Goal: Obtain resource: Download file/media

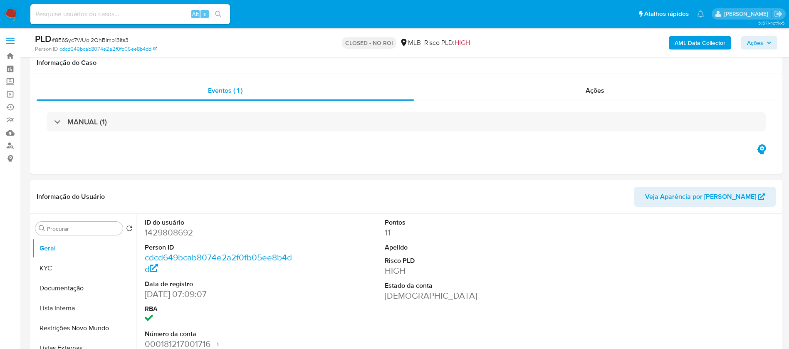
select select "10"
click at [162, 19] on input at bounding box center [130, 14] width 200 height 11
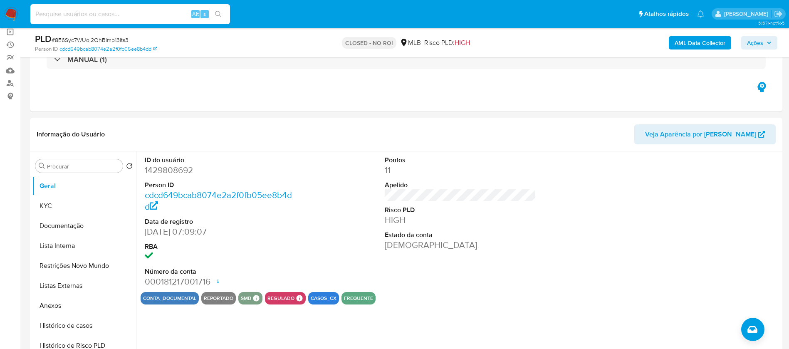
paste input "aDeyD3Tmm8Gzo0hVWxigLzbY"
type input "aDeyD3Tmm8Gzo0hVWxigLzbY"
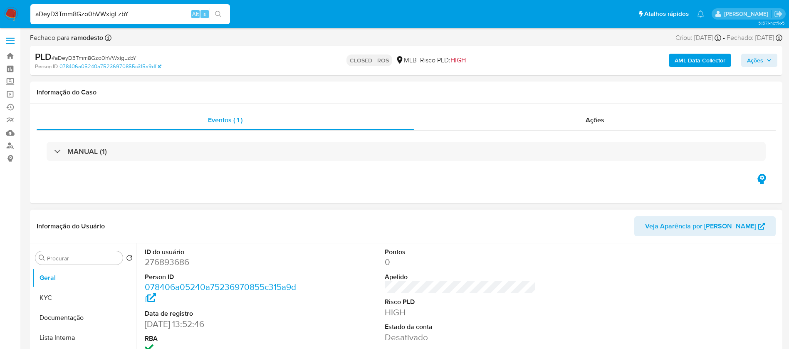
select select "10"
click at [592, 118] on span "Ações" at bounding box center [594, 120] width 19 height 10
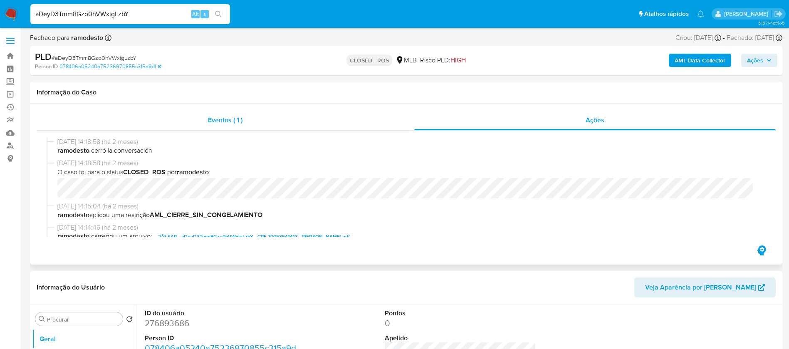
click at [212, 121] on span "Eventos ( 1 )" at bounding box center [225, 120] width 35 height 10
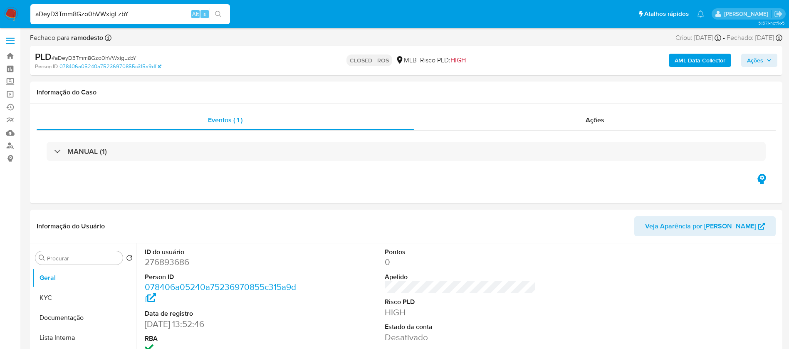
click at [138, 13] on input "aDeyD3Tmm8Gzo0hVWxigLzbY" at bounding box center [130, 14] width 200 height 11
click at [148, 12] on input "aDeyD3Tmm8Gzo0hVWxigLzbY" at bounding box center [130, 14] width 200 height 11
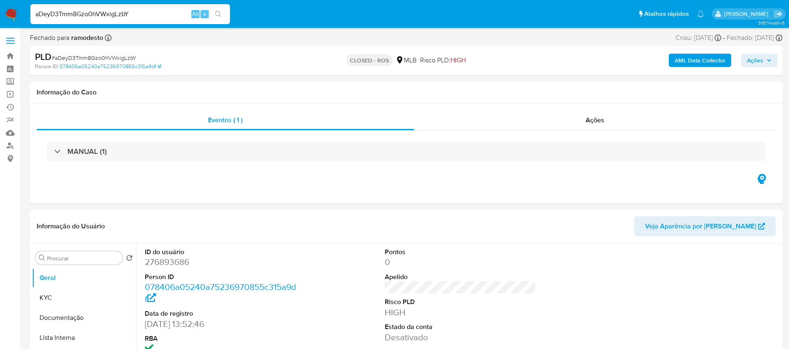
click at [148, 12] on input "aDeyD3Tmm8Gzo0hVWxigLzbY" at bounding box center [130, 14] width 200 height 11
click at [133, 14] on input "aDeyD3Tmm8Gzo0hVWxigLzbY" at bounding box center [130, 14] width 200 height 11
paste input "9zNPyPmO8rQC7oqhF8C7wA3d"
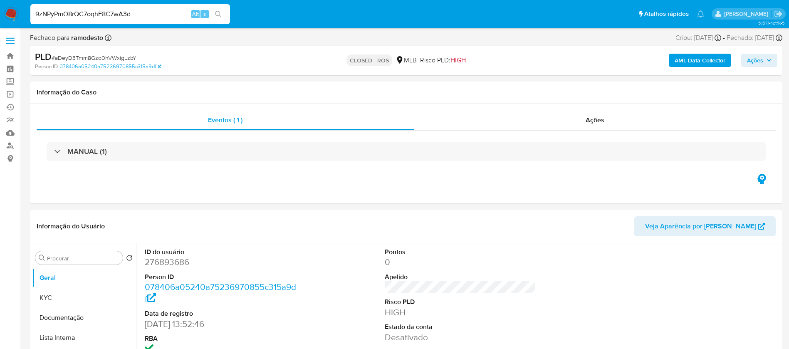
type input "9zNPyPmO8rQC7oqhF8C7wA3d"
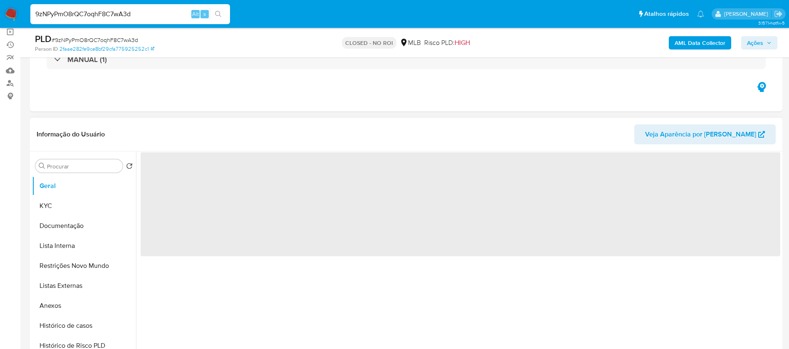
scroll to position [125, 0]
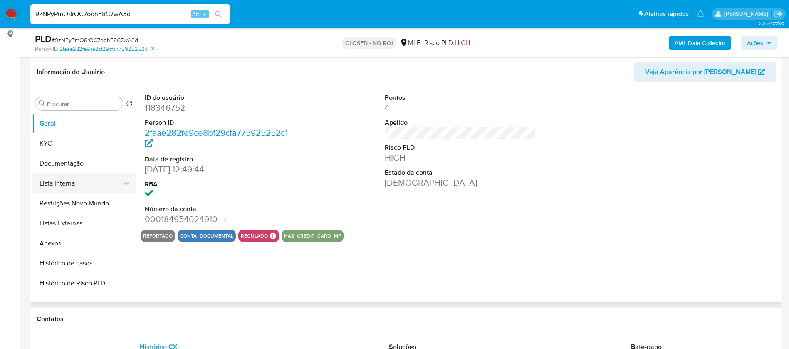
select select "10"
click at [67, 242] on button "Anexos" at bounding box center [80, 243] width 97 height 20
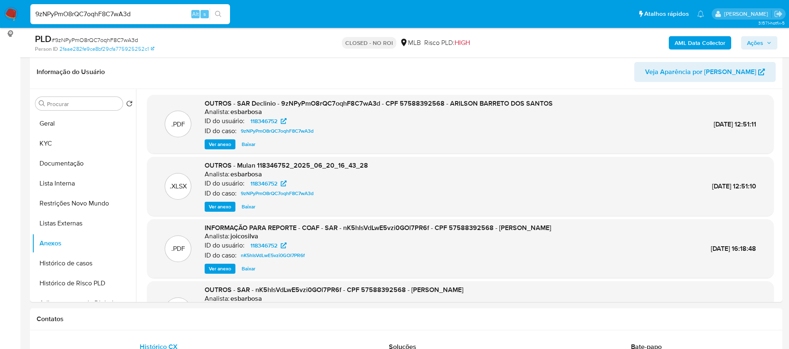
scroll to position [0, 0]
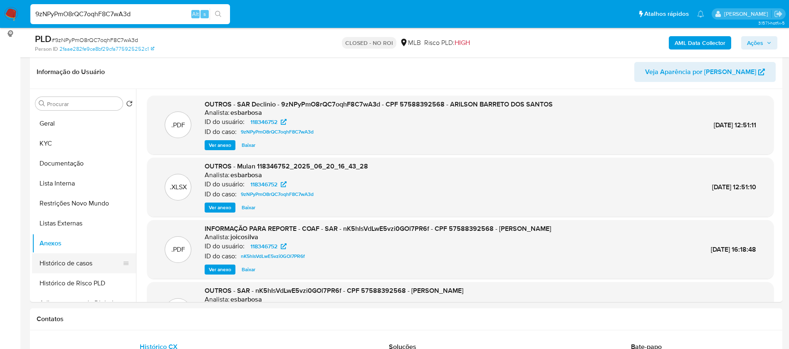
click at [69, 260] on button "Histórico de casos" at bounding box center [80, 263] width 97 height 20
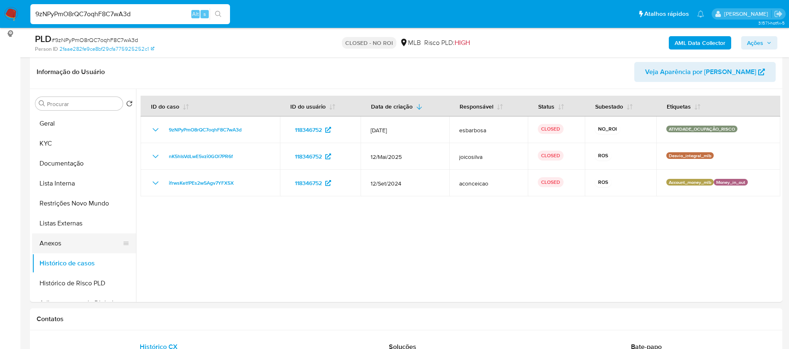
click at [65, 242] on button "Anexos" at bounding box center [80, 243] width 97 height 20
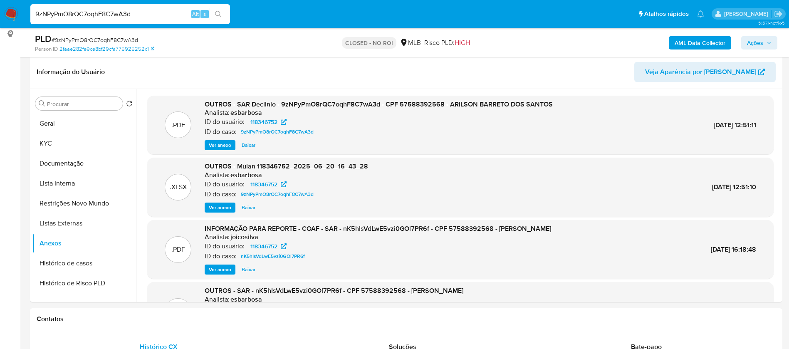
click at [247, 148] on span "Baixar" at bounding box center [249, 145] width 14 height 8
click at [248, 207] on span "Baixar" at bounding box center [249, 207] width 14 height 8
click at [136, 15] on input "9zNPyPmO8rQC7oqhF8C7wA3d" at bounding box center [130, 14] width 200 height 11
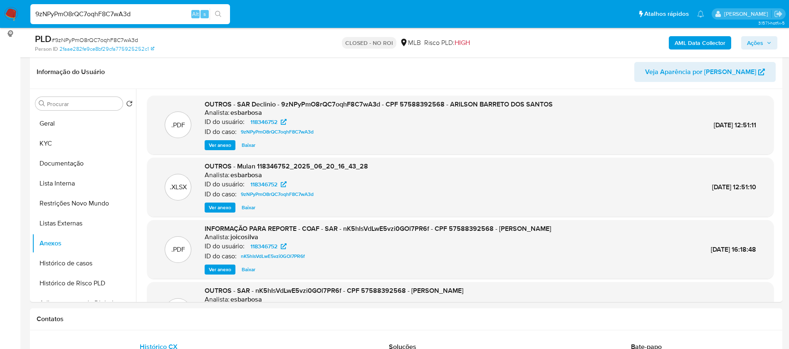
paste input "aDeyD3Tmm8Gzo0hVWxigLzbY"
type input "aDeyD3Tmm8Gzo0hVWxigLzbY"
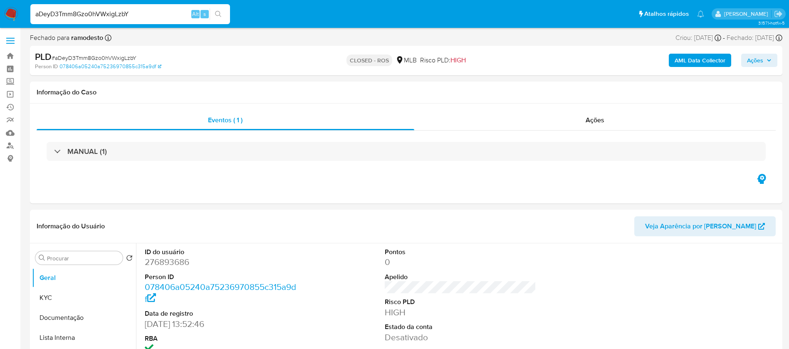
select select "10"
click at [63, 275] on button "Anexos" at bounding box center [80, 273] width 97 height 20
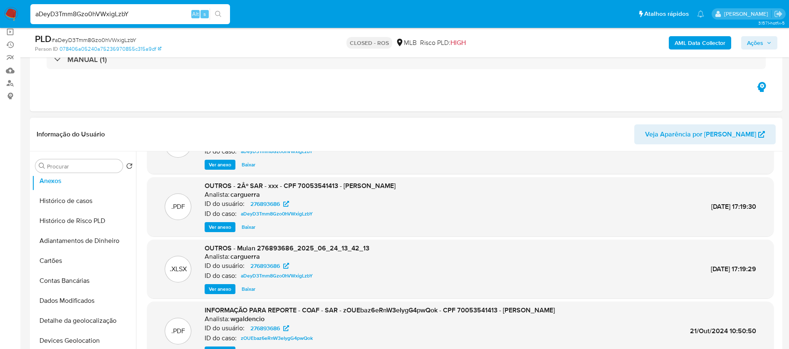
scroll to position [62, 0]
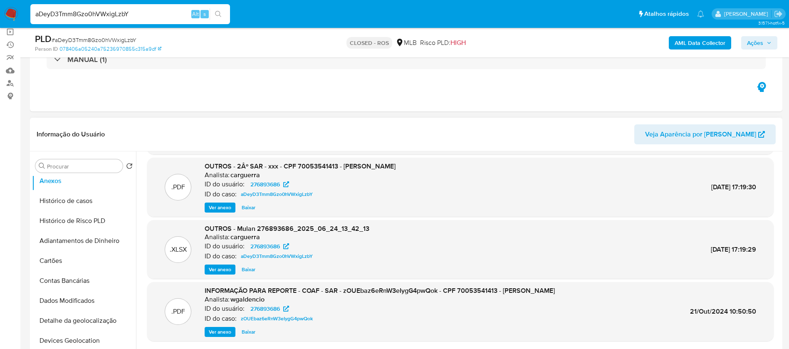
click at [247, 269] on span "Baixar" at bounding box center [249, 269] width 14 height 8
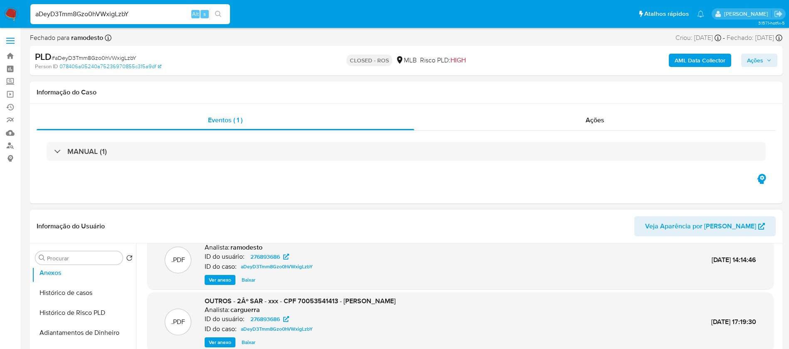
scroll to position [0, 0]
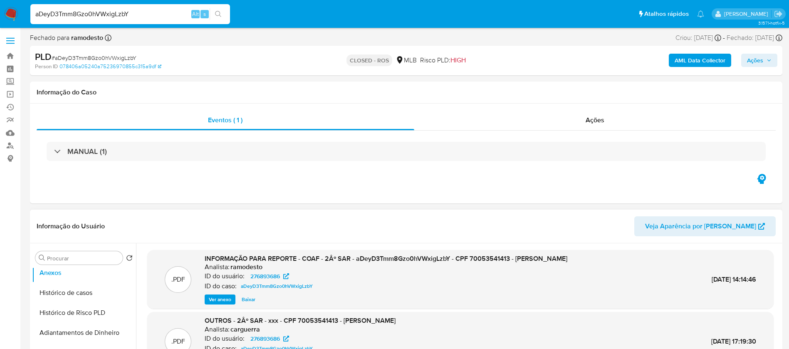
click at [247, 299] on span "Baixar" at bounding box center [249, 299] width 14 height 8
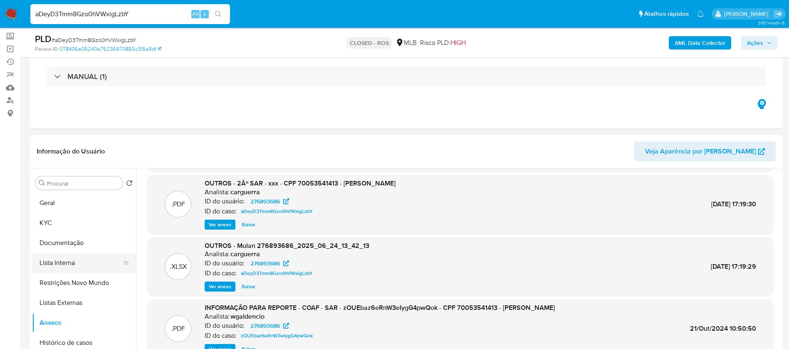
scroll to position [62, 0]
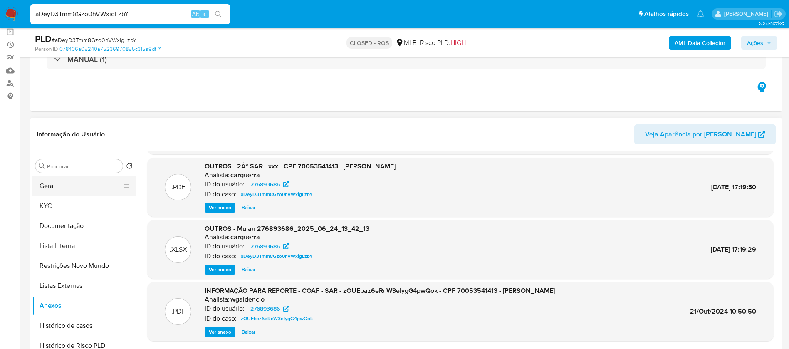
click at [67, 190] on button "Geral" at bounding box center [80, 186] width 97 height 20
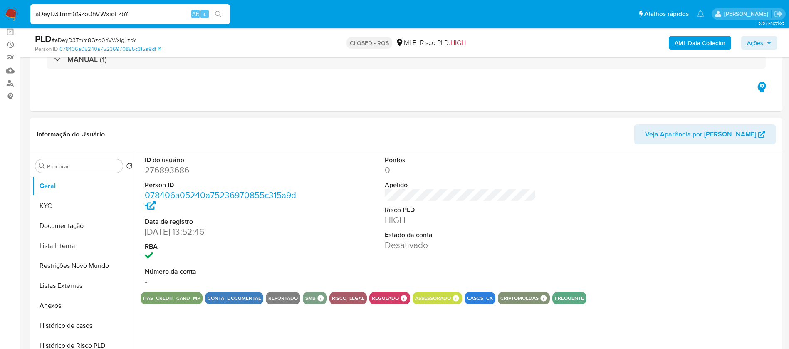
scroll to position [187, 0]
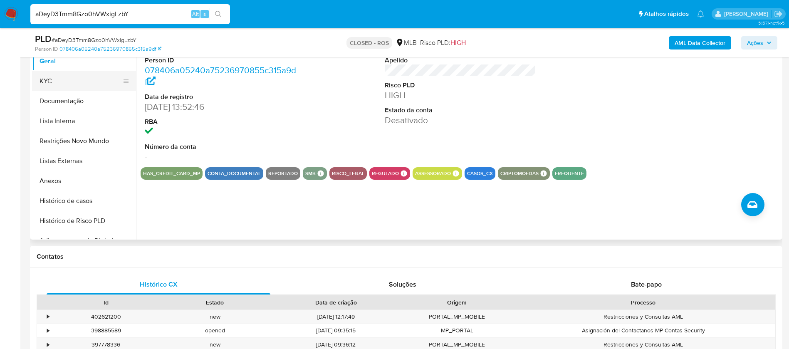
click at [56, 84] on button "KYC" at bounding box center [80, 81] width 97 height 20
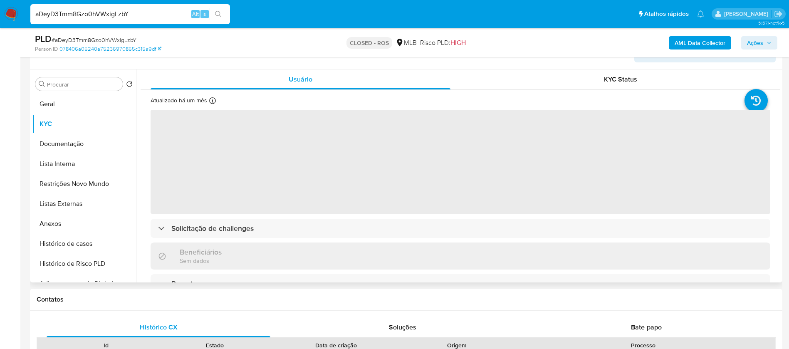
scroll to position [125, 0]
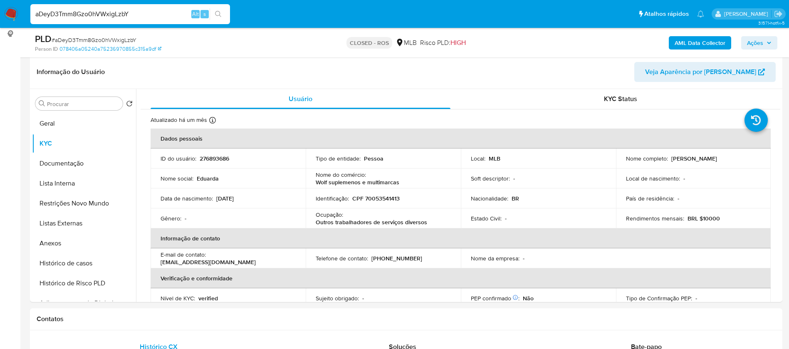
click at [141, 11] on input "aDeyD3Tmm8Gzo0hVWxigLzbY" at bounding box center [130, 14] width 200 height 11
paste input "Iu3uszxMDF1KxwBEeaH7mSb"
type input "aIu3uszxMDF1KxwBEeaH7mSb"
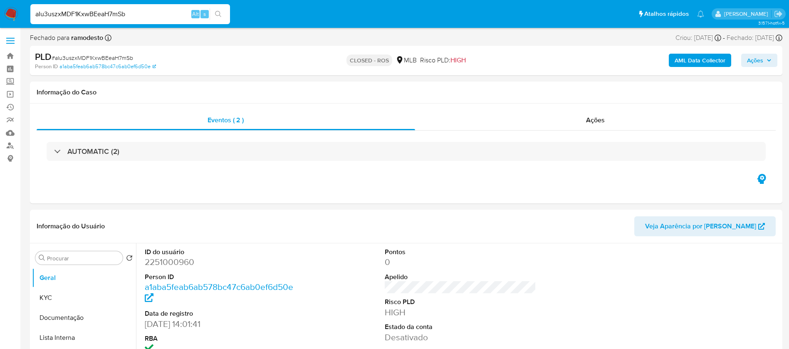
select select "10"
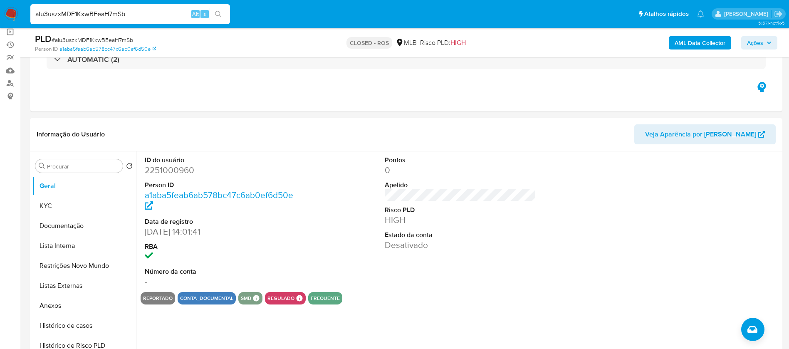
scroll to position [125, 0]
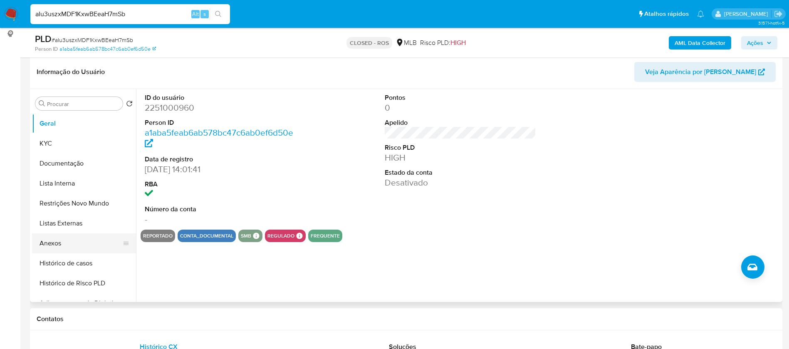
click at [53, 238] on button "Anexos" at bounding box center [80, 243] width 97 height 20
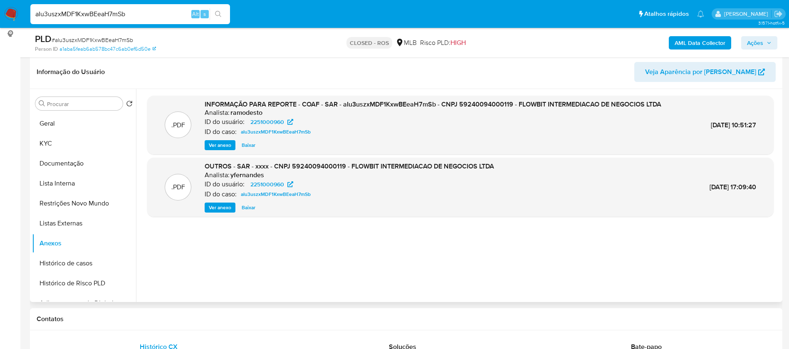
click at [249, 144] on span "Baixar" at bounding box center [249, 145] width 14 height 8
click at [146, 10] on input "aIu3uszxMDF1KxwBEeaH7mSb" at bounding box center [130, 14] width 200 height 11
click at [146, 21] on div "aIu3uszxMDF1KxwBEeaH7mSb Alt s" at bounding box center [130, 14] width 200 height 20
click at [143, 15] on input "aIu3uszxMDF1KxwBEeaH7mSb" at bounding box center [130, 14] width 200 height 11
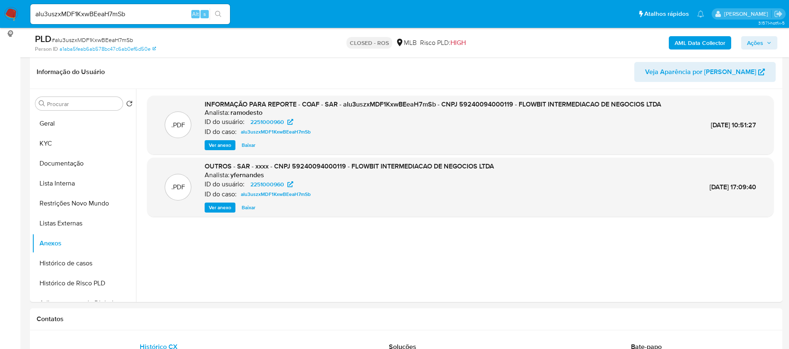
click at [143, 15] on input "aIu3uszxMDF1KxwBEeaH7mSb" at bounding box center [130, 14] width 200 height 11
paste input "lHN41HJpzDztQjACL7Y4b3M"
type input "alHN41HJpzDztQjACL7Y4b3M"
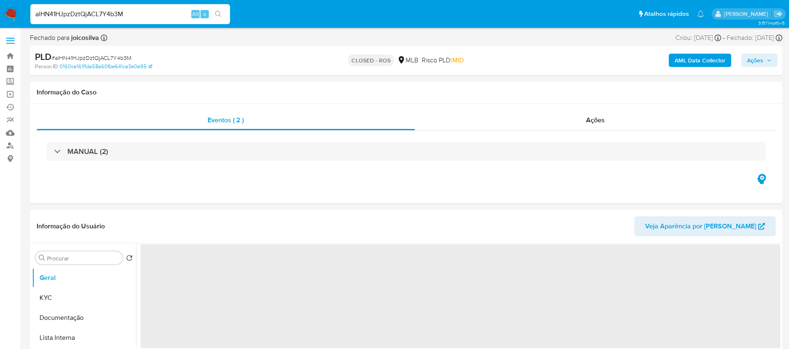
select select "10"
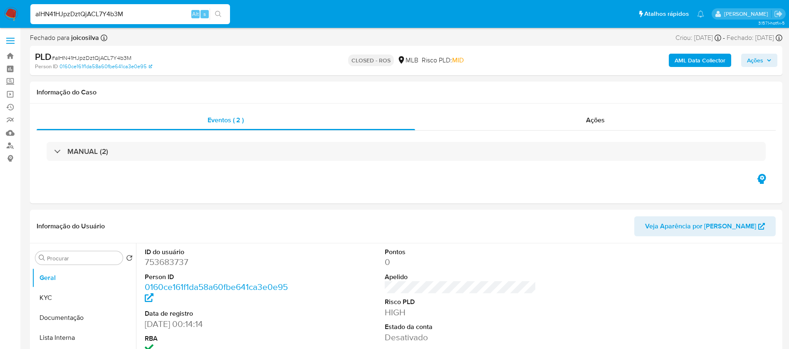
click at [107, 9] on input "alHN41HJpzDztQjACL7Y4b3M" at bounding box center [130, 14] width 200 height 11
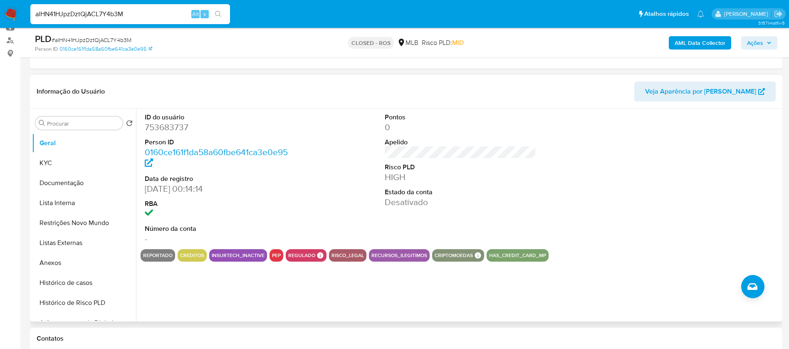
scroll to position [125, 0]
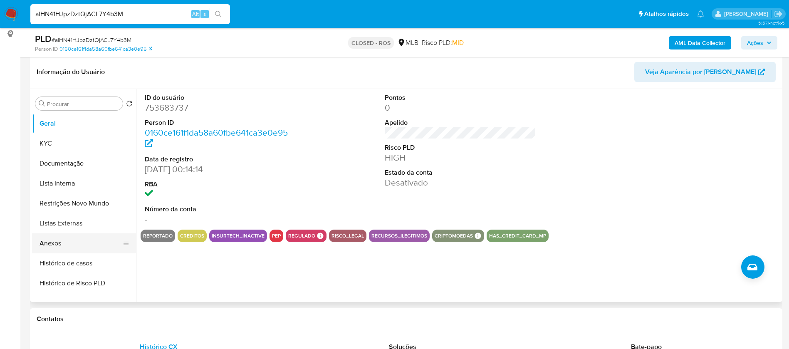
click at [53, 243] on button "Anexos" at bounding box center [80, 243] width 97 height 20
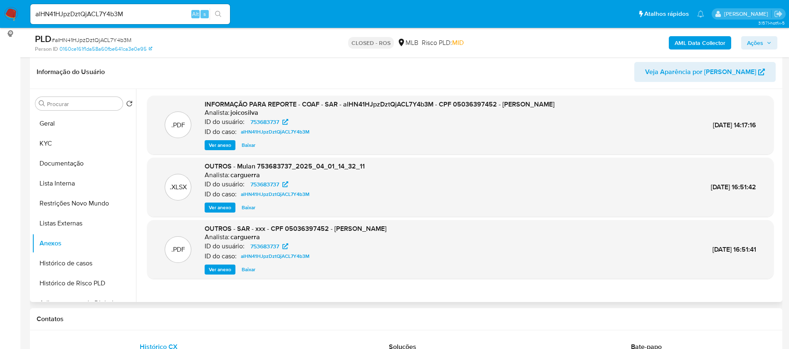
click at [249, 145] on span "Baixar" at bounding box center [249, 145] width 14 height 8
click at [247, 206] on span "Baixar" at bounding box center [249, 207] width 14 height 8
click at [132, 19] on input "alHN41HJpzDztQjACL7Y4b3M" at bounding box center [130, 14] width 200 height 11
click at [131, 18] on input "alHN41HJpzDztQjACL7Y4b3M" at bounding box center [130, 14] width 200 height 11
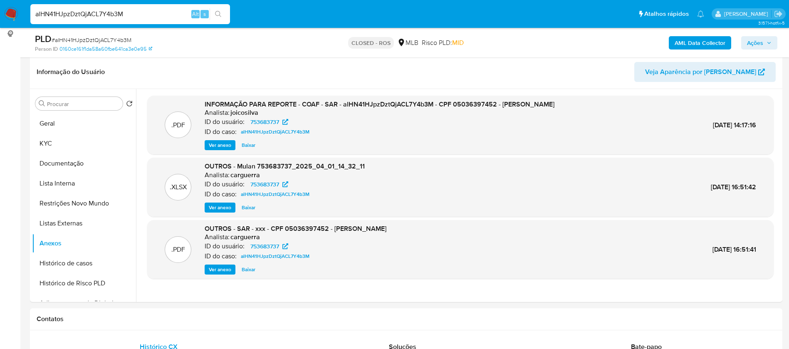
paste input "b9zCgDK1JfGSr0nvTqTLf2Tu"
type input "b9zCgDK1JfGSr0nvTqTLf2Tu"
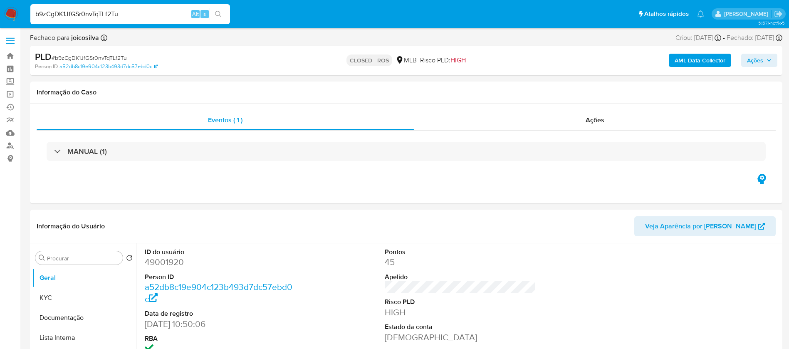
select select "10"
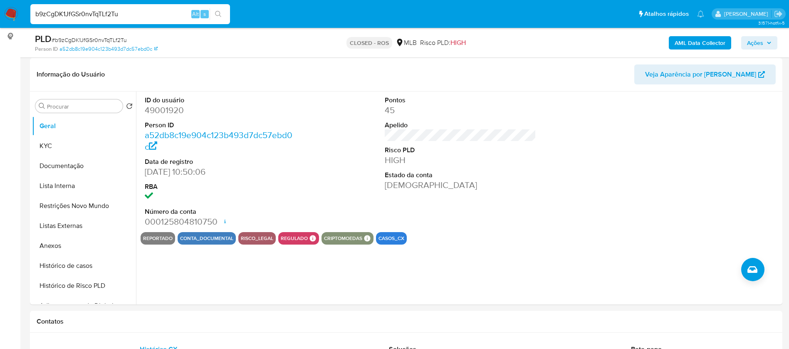
scroll to position [187, 0]
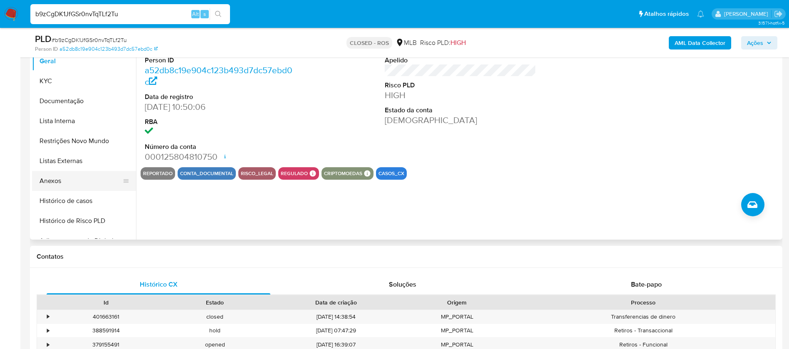
click at [60, 180] on button "Anexos" at bounding box center [80, 181] width 97 height 20
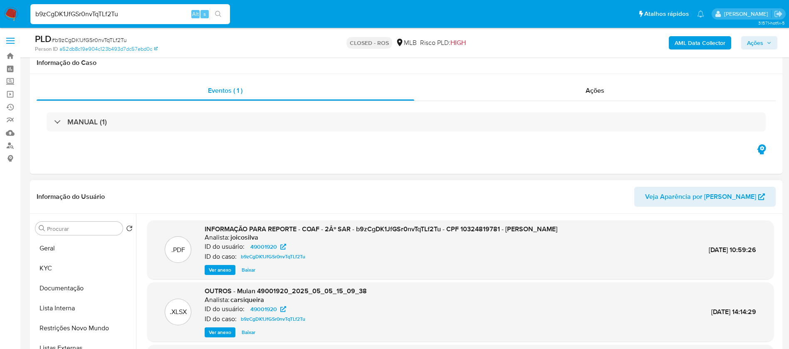
scroll to position [62, 0]
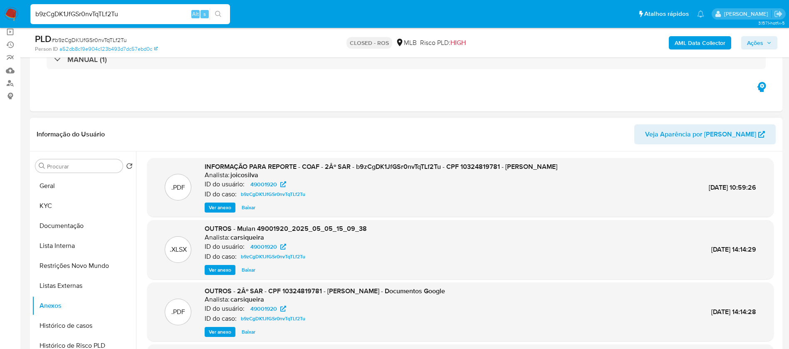
click at [245, 212] on span "Baixar" at bounding box center [249, 207] width 14 height 8
click at [246, 274] on span "Baixar" at bounding box center [249, 270] width 14 height 8
click at [129, 16] on input "b9zCgDK1JfGSr0nvTqTLf2Tu" at bounding box center [130, 14] width 200 height 11
paste input "o9gsJPajkvCV0WzoMnKoLLf"
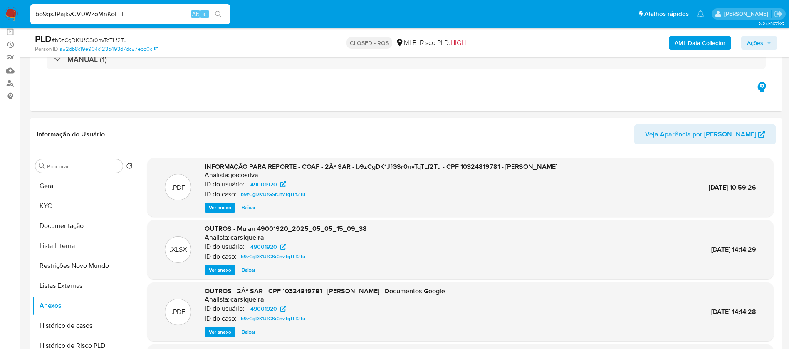
type input "bo9gsJPajkvCV0WzoMnKoLLf"
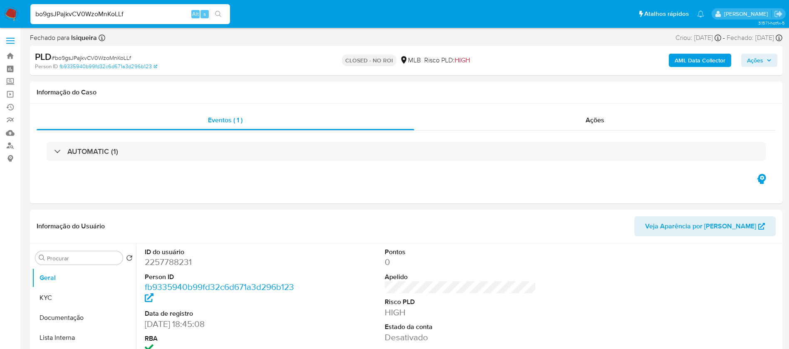
select select "10"
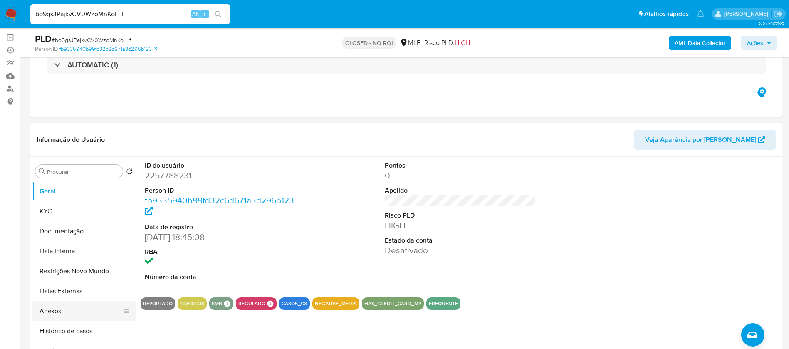
scroll to position [125, 0]
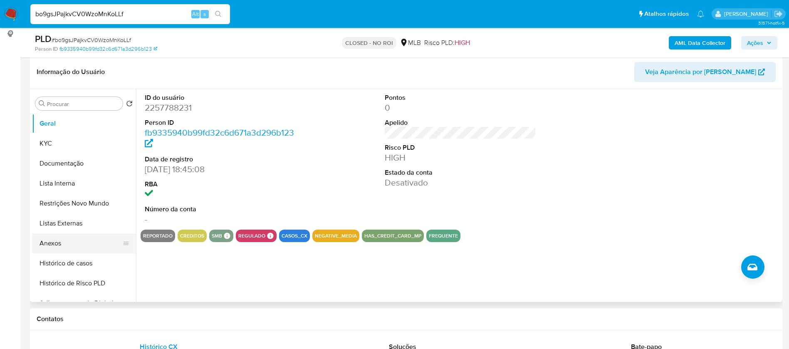
click at [56, 238] on button "Anexos" at bounding box center [80, 243] width 97 height 20
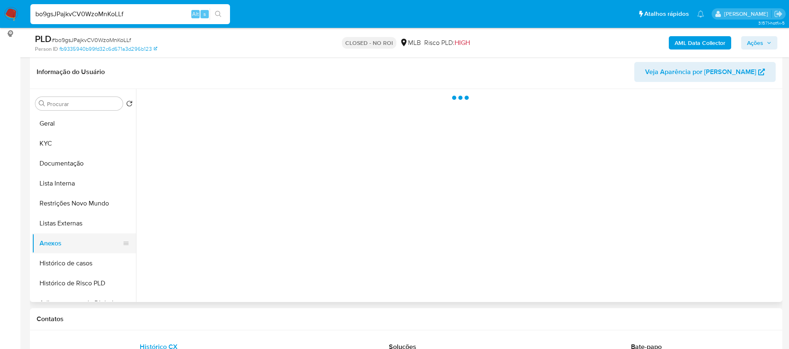
click at [55, 242] on button "Anexos" at bounding box center [80, 243] width 97 height 20
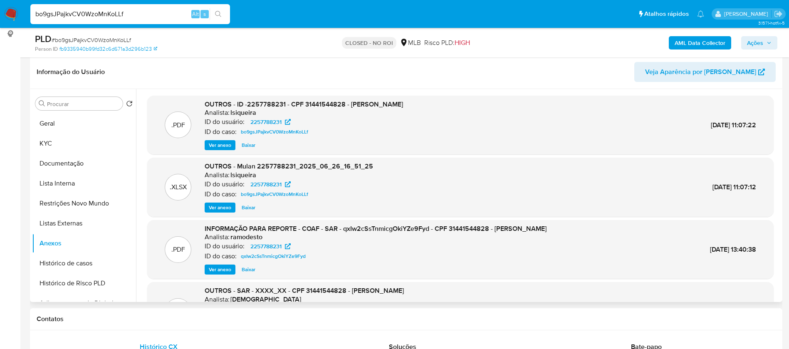
click at [246, 145] on span "Baixar" at bounding box center [249, 145] width 14 height 8
click at [248, 209] on span "Baixar" at bounding box center [249, 207] width 14 height 8
click at [141, 12] on input "bo9gsJPajkvCV0WzoMnKoLLf" at bounding box center [130, 14] width 200 height 11
paste input "CDxYpEFruzcmx59nmwCHOIY1"
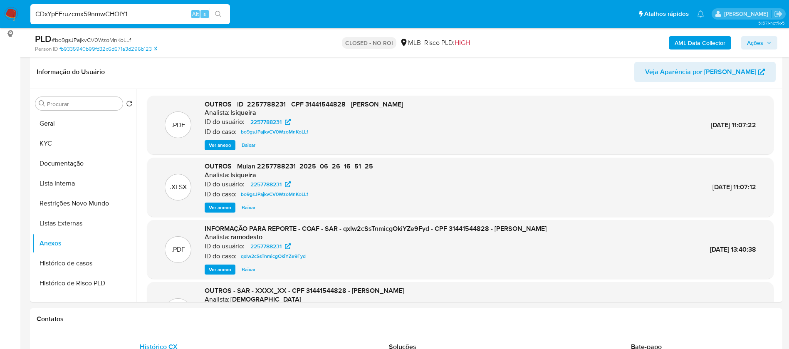
type input "CDxYpEFruzcmx59nmwCHOIY1"
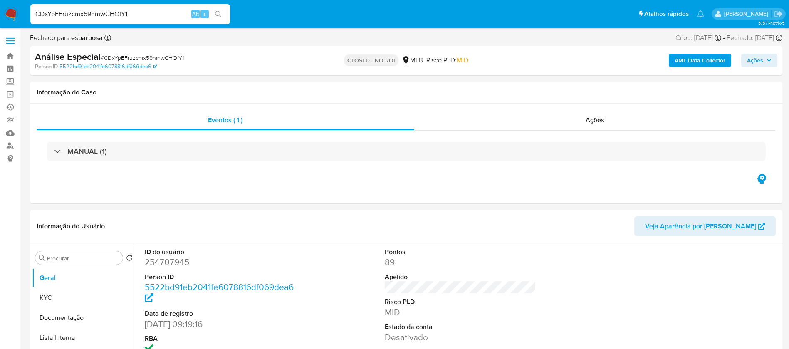
select select "10"
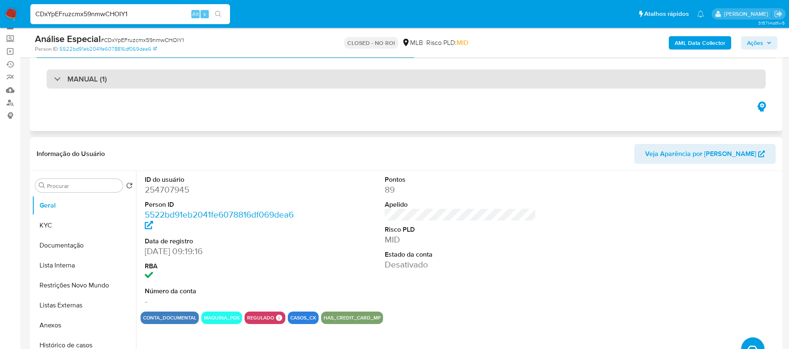
scroll to position [62, 0]
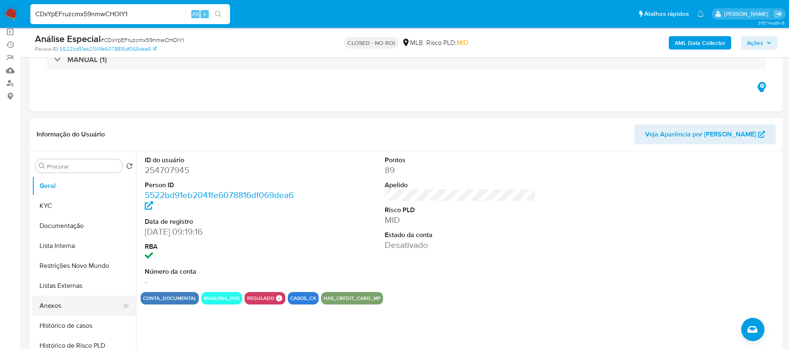
click at [49, 303] on button "Anexos" at bounding box center [80, 306] width 97 height 20
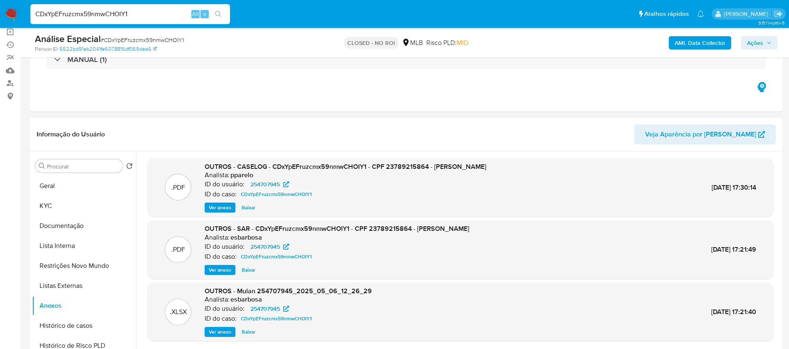
click at [251, 208] on span "Baixar" at bounding box center [249, 207] width 14 height 8
click at [251, 208] on div "Ver anexo [GEOGRAPHIC_DATA]" at bounding box center [345, 207] width 281 height 10
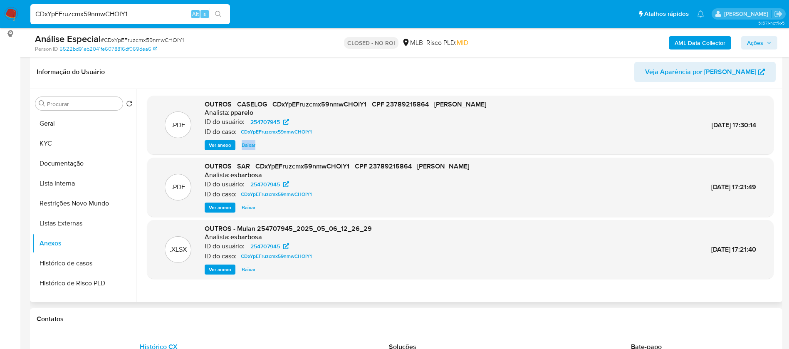
click at [249, 266] on span "Baixar" at bounding box center [249, 269] width 14 height 8
click at [249, 266] on div "Ver anexo Baixar" at bounding box center [288, 269] width 167 height 10
click at [149, 10] on input "CDxYpEFruzcmx59nmwCHOIY1" at bounding box center [130, 14] width 200 height 11
paste input "cK6LNZgM4Sel3rI9Pxr85ew4"
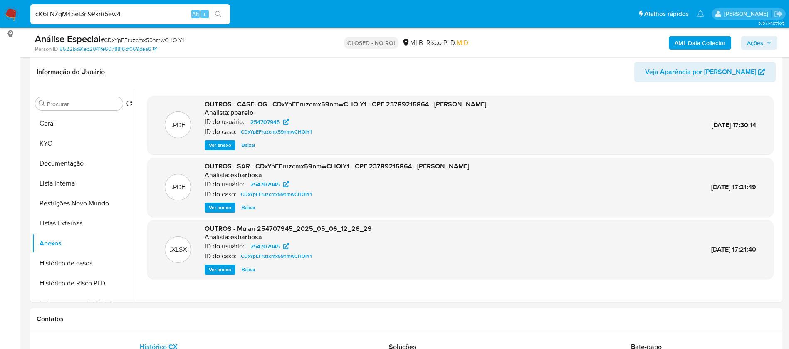
type input "cK6LNZgM4Sel3rI9Pxr85ew4"
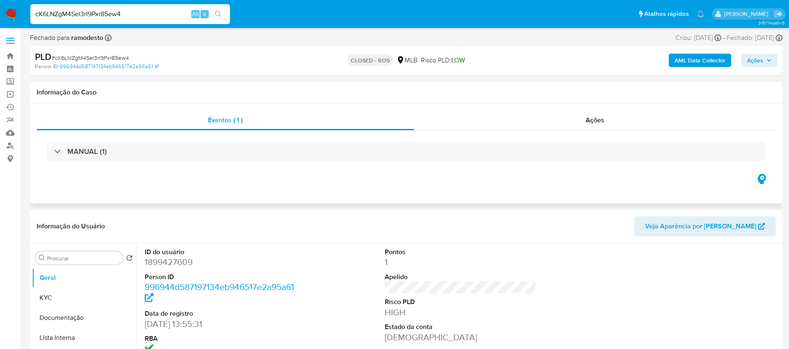
select select "10"
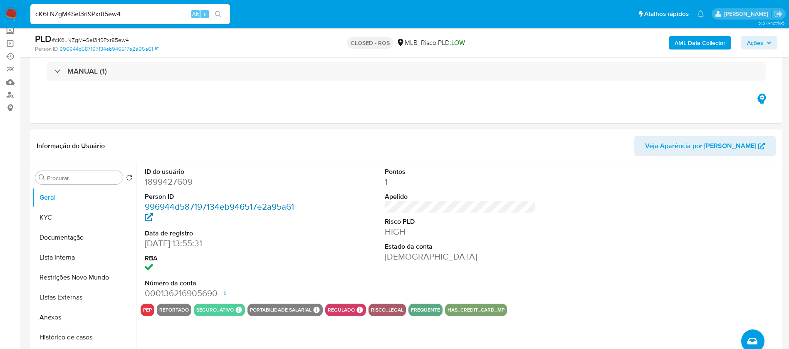
scroll to position [62, 0]
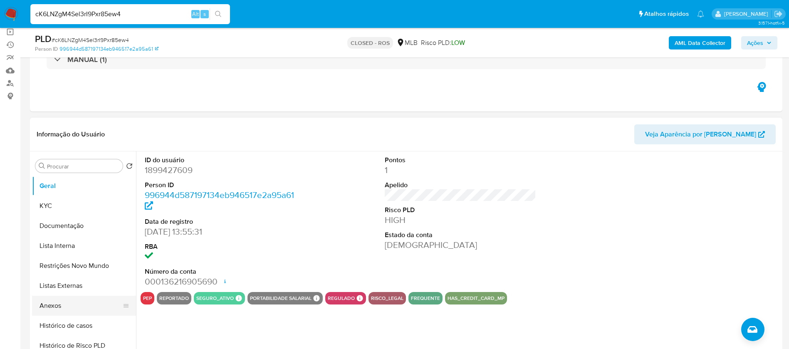
click at [53, 303] on button "Anexos" at bounding box center [80, 306] width 97 height 20
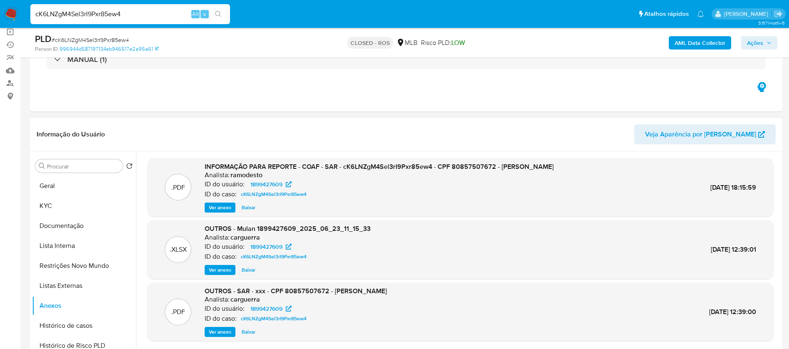
click at [250, 208] on span "Baixar" at bounding box center [249, 207] width 14 height 8
click at [245, 267] on span "Baixar" at bounding box center [249, 270] width 14 height 8
click at [249, 269] on span "Baixar" at bounding box center [249, 270] width 14 height 8
click at [135, 9] on input "cK6LNZgM4Sel3rI9Pxr85ew4" at bounding box center [130, 14] width 200 height 11
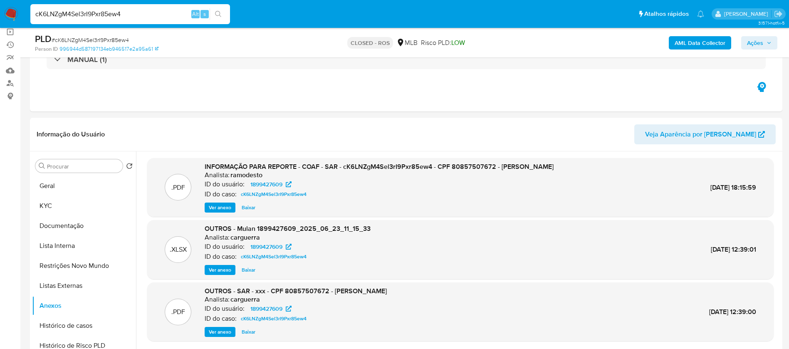
paste input "D63ODEaWMxwczFP8CVRwo2iP"
type input "D63ODEaWMxwczFP8CVRwo2iP"
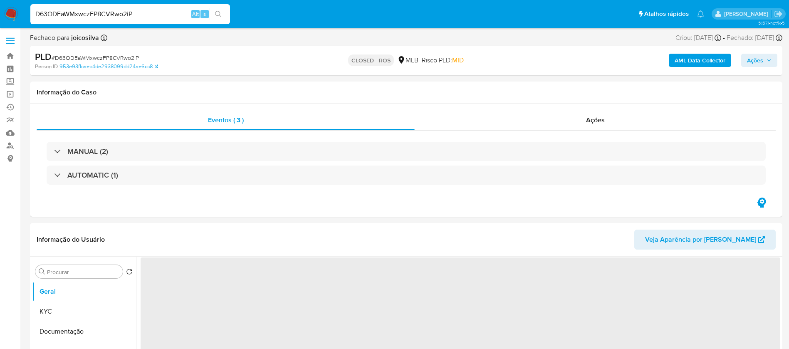
select select "10"
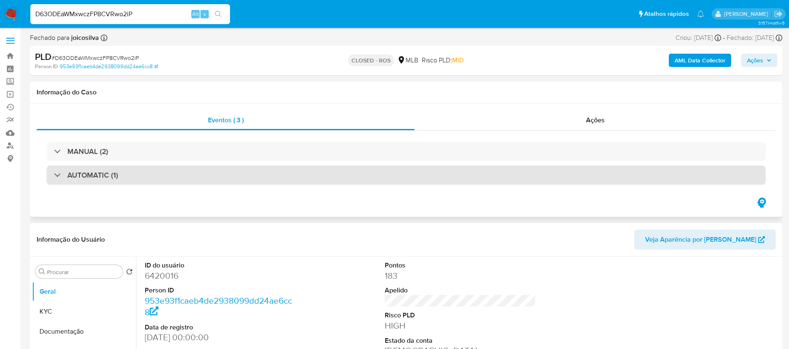
click at [134, 171] on div "AUTOMATIC (1)" at bounding box center [406, 174] width 719 height 19
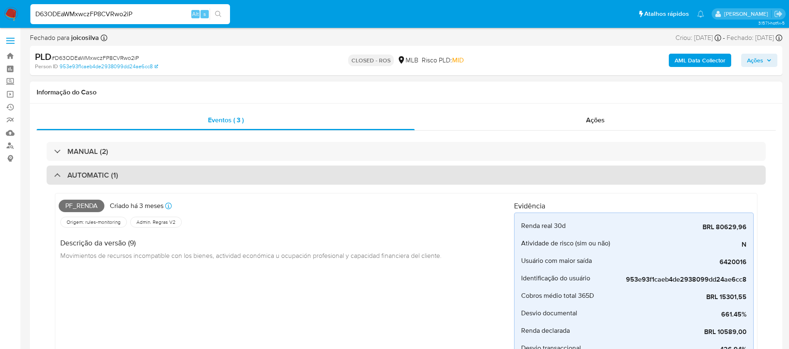
click at [134, 171] on div "AUTOMATIC (1)" at bounding box center [406, 174] width 719 height 19
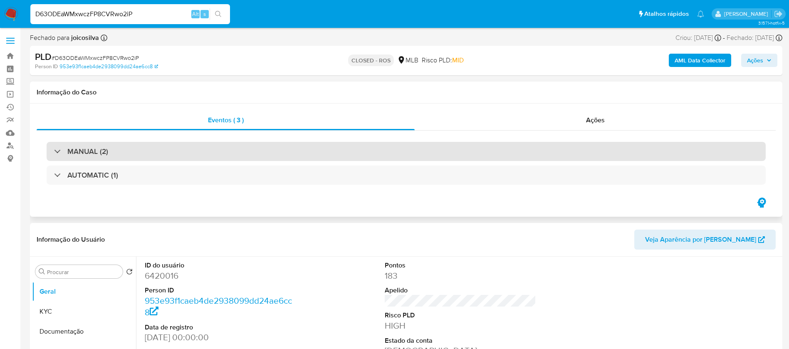
click at [134, 150] on div "MANUAL (2)" at bounding box center [406, 151] width 719 height 19
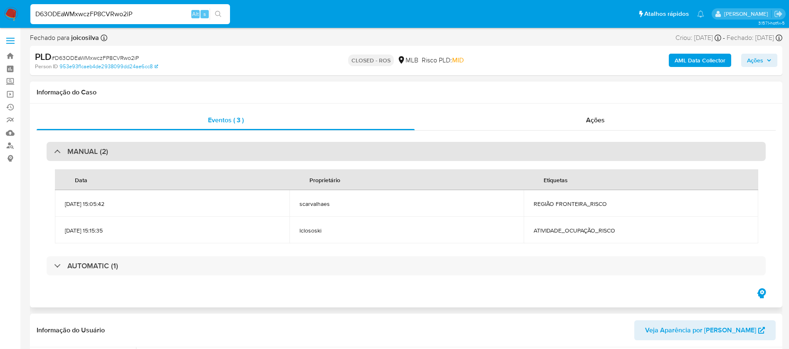
click at [134, 150] on div "MANUAL (2)" at bounding box center [406, 151] width 719 height 19
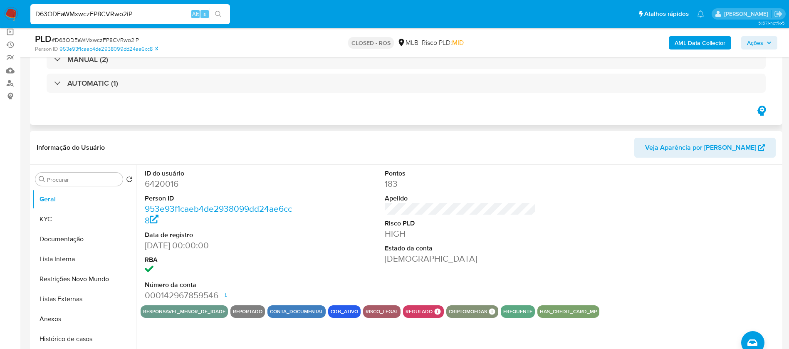
scroll to position [125, 0]
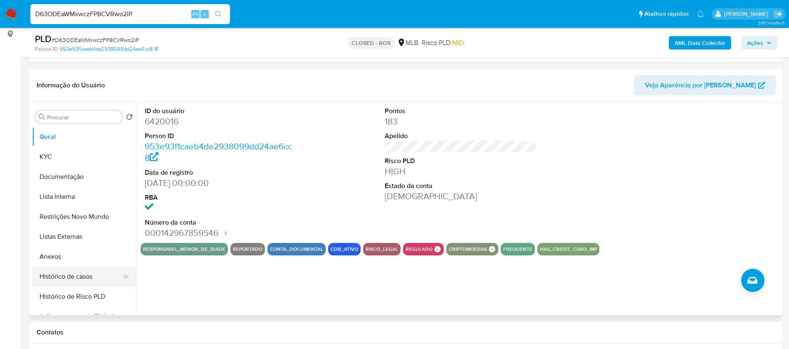
click at [60, 274] on button "Histórico de casos" at bounding box center [80, 277] width 97 height 20
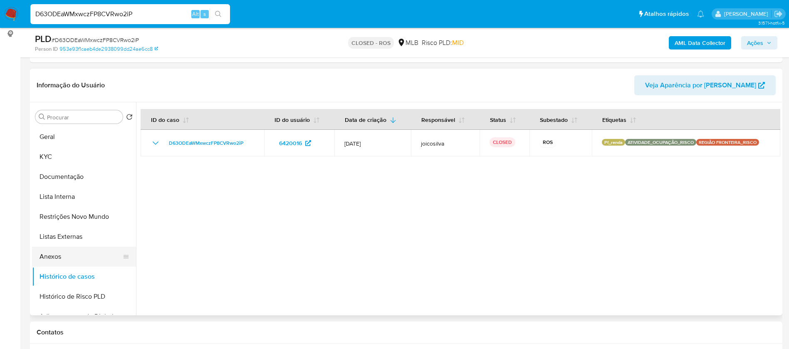
click at [50, 259] on button "Anexos" at bounding box center [80, 257] width 97 height 20
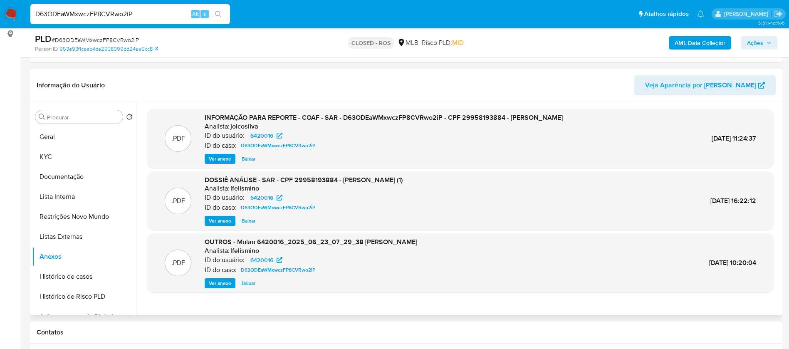
click at [252, 158] on span "Baixar" at bounding box center [249, 159] width 14 height 8
click at [250, 284] on span "Baixar" at bounding box center [249, 283] width 14 height 8
click at [253, 156] on span "Baixar" at bounding box center [249, 159] width 14 height 8
click at [146, 15] on input "D63ODEaWMxwczFP8CVRwo2iP" at bounding box center [130, 14] width 200 height 11
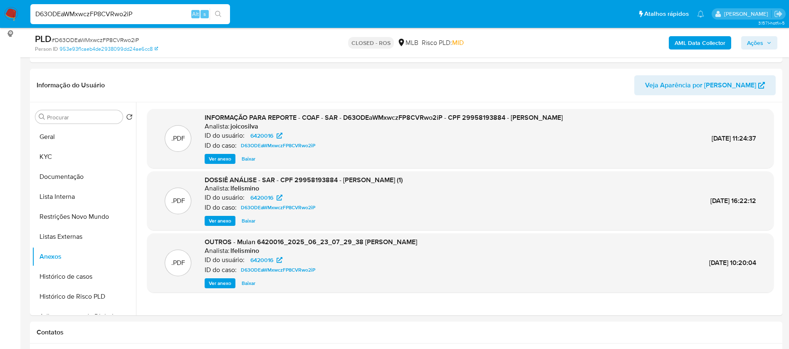
paste input "XAmcFSVMJ8oyqbzK0YGdZXp"
type input "DXAmcFSVMJ8oyqbzK0YGdZXp"
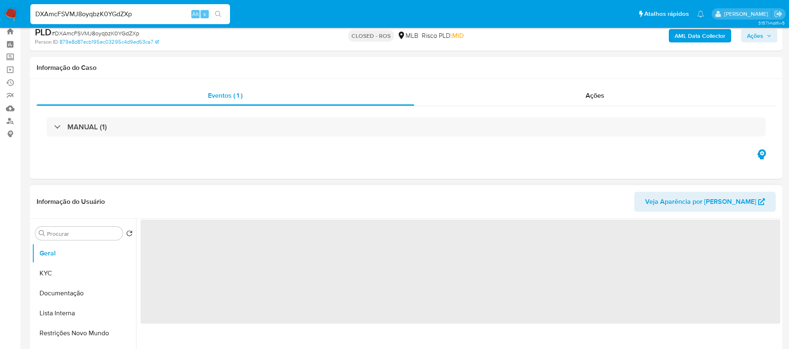
scroll to position [62, 0]
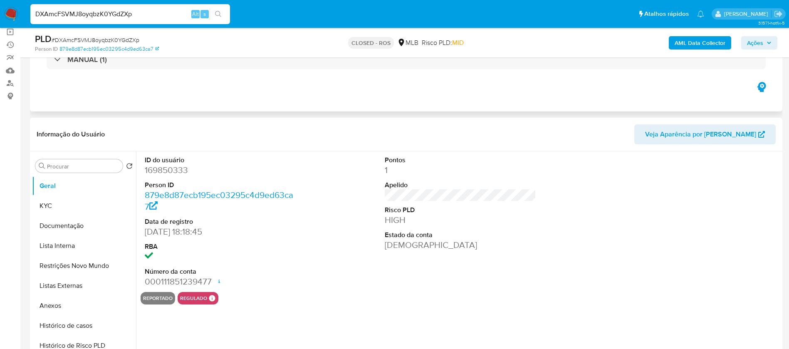
select select "10"
click at [52, 301] on button "Anexos" at bounding box center [80, 306] width 97 height 20
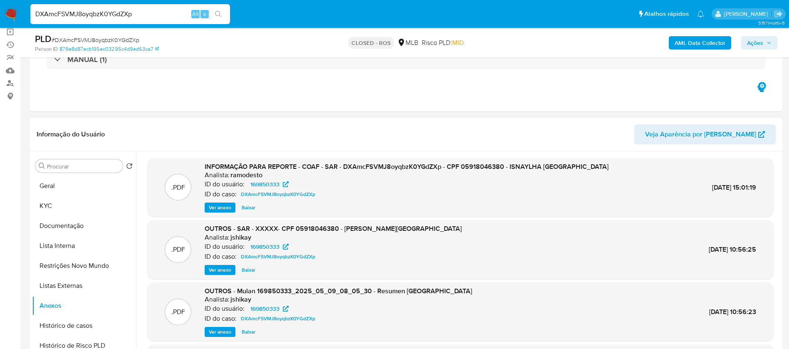
click at [250, 206] on span "Baixar" at bounding box center [249, 207] width 14 height 8
click at [250, 206] on div "Ver anexo Baixar" at bounding box center [407, 207] width 404 height 10
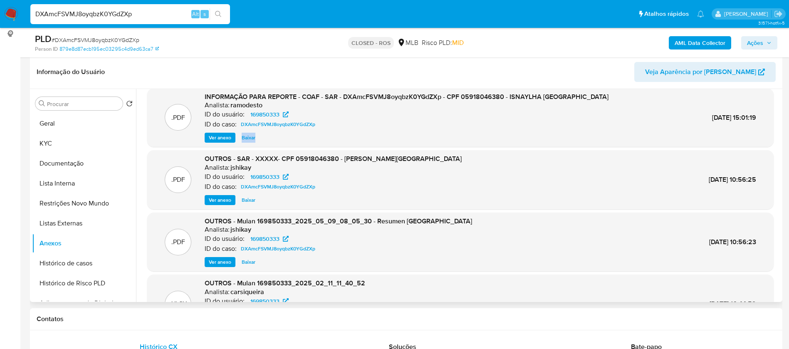
scroll to position [0, 0]
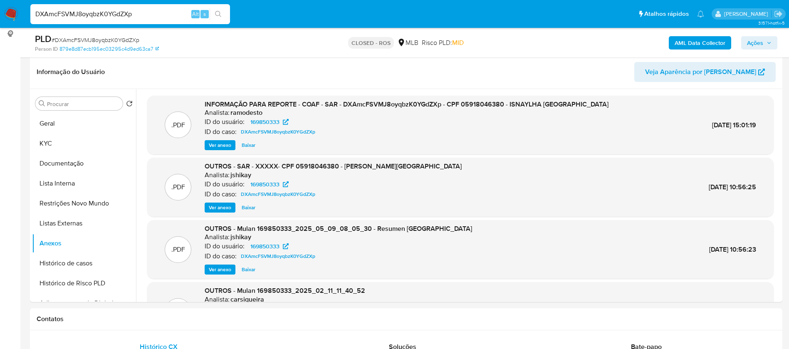
click at [132, 13] on input "DXAmcFSVMJ8oyqbzK0YGdZXp" at bounding box center [130, 14] width 200 height 11
paste input "EM2vDzA4IdVbWOaOGpozp63D"
type input "EM2vDzA4IdVbWOaOGpozp63D"
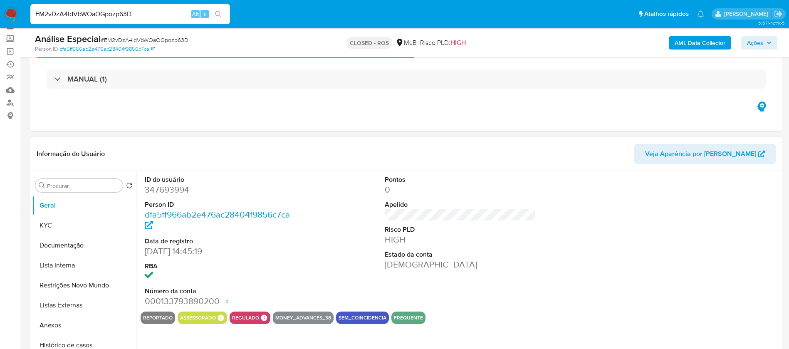
scroll to position [62, 0]
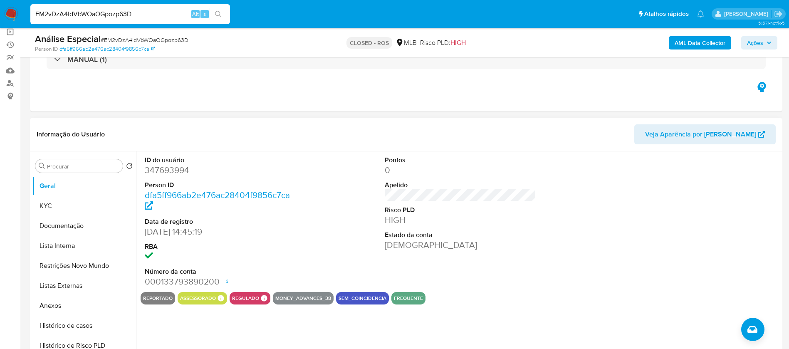
select select "10"
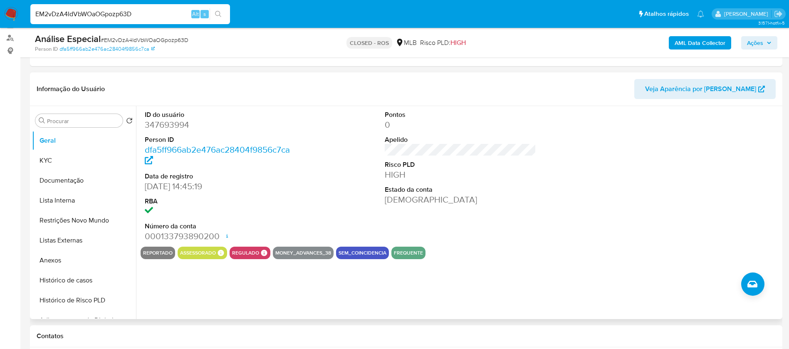
scroll to position [125, 0]
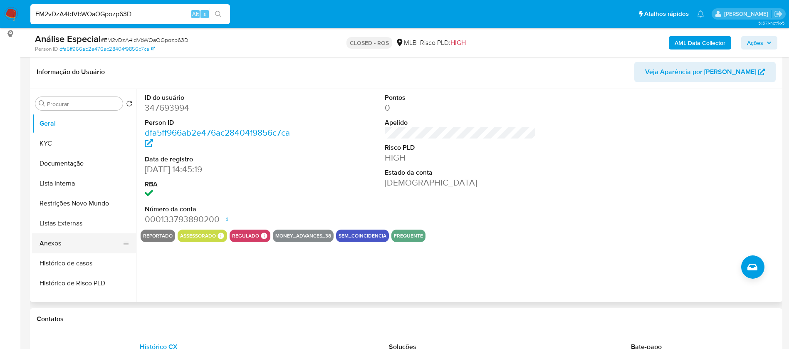
click at [54, 239] on button "Anexos" at bounding box center [80, 243] width 97 height 20
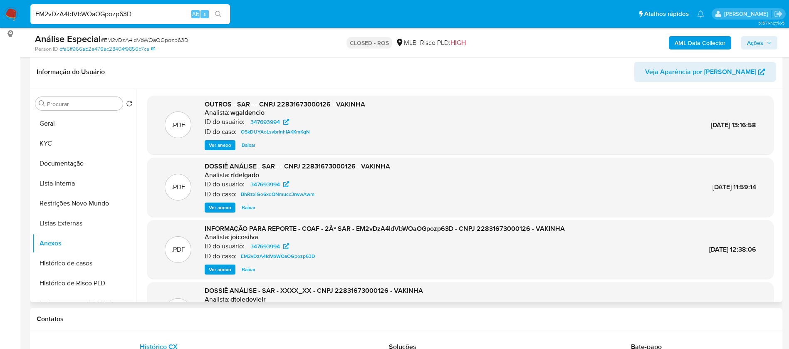
scroll to position [62, 0]
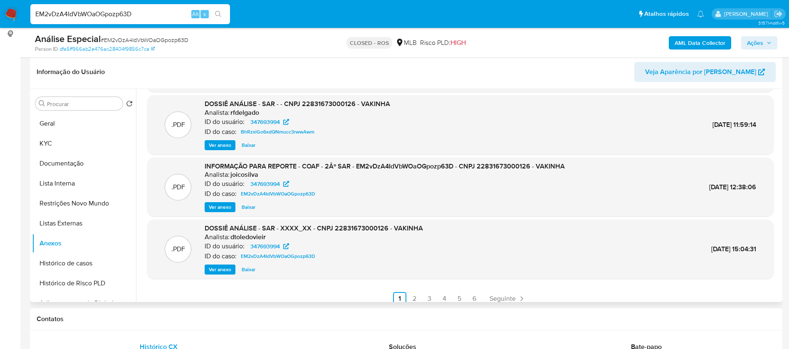
click at [249, 206] on span "Baixar" at bounding box center [249, 207] width 14 height 8
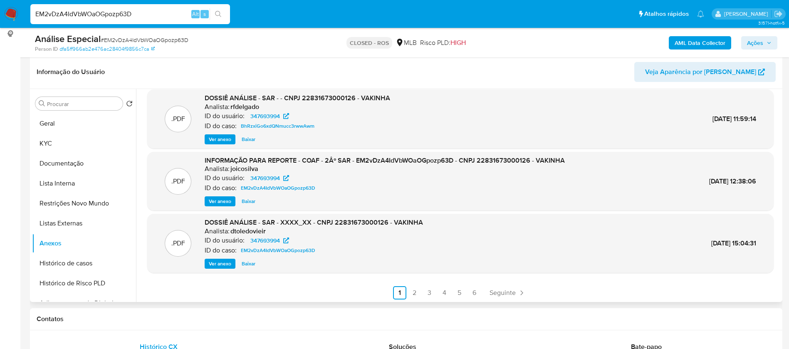
scroll to position [70, 0]
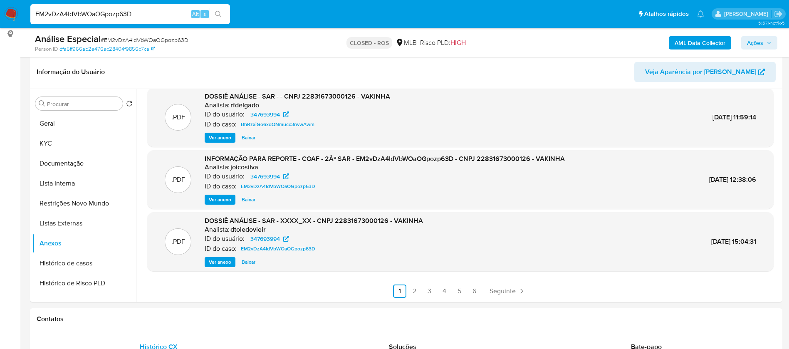
click at [152, 19] on input "EM2vDzA4IdVbWOaOGpozp63D" at bounding box center [130, 14] width 200 height 11
click at [151, 17] on input "EM2vDzA4IdVbWOaOGpozp63D" at bounding box center [130, 14] width 200 height 11
click at [151, 15] on input "EM2vDzA4IdVbWOaOGpozp63D" at bounding box center [130, 14] width 200 height 11
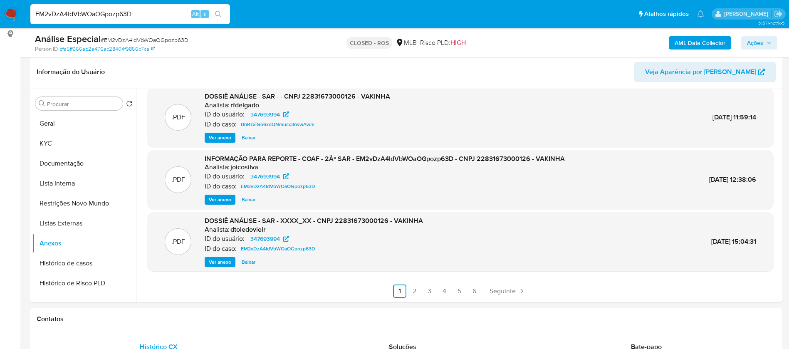
paste input "xmFpq1ZDhJJZcUjz6QzQfA5N"
type input "xmFpq1ZDhJJZcUjz6QzQfA5N"
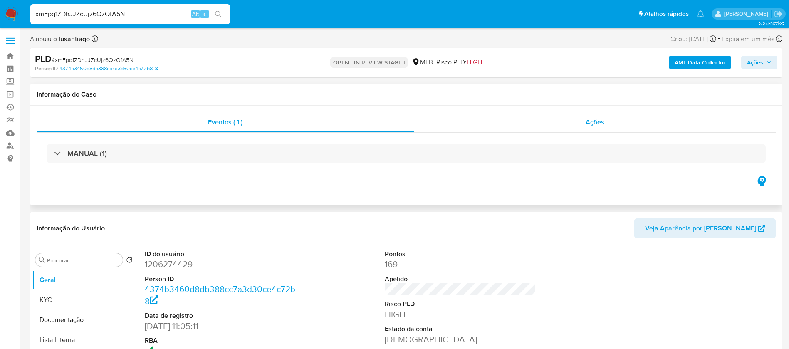
click at [590, 123] on span "Ações" at bounding box center [594, 122] width 19 height 10
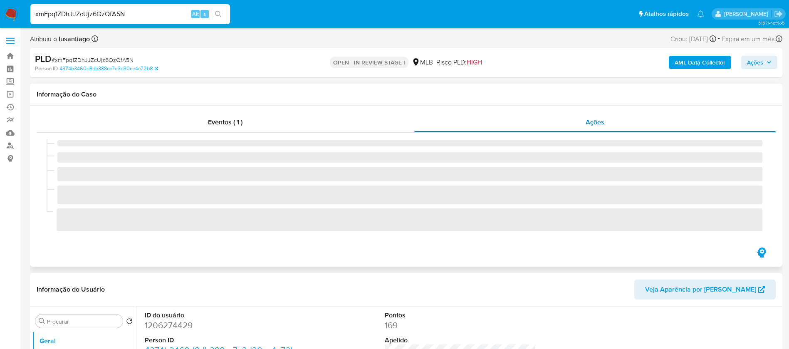
select select "10"
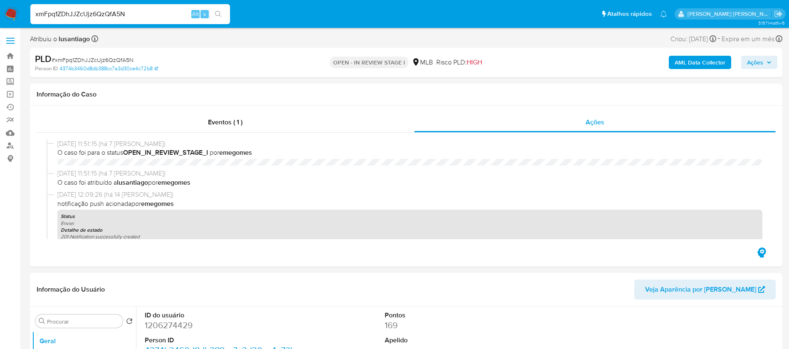
select select "10"
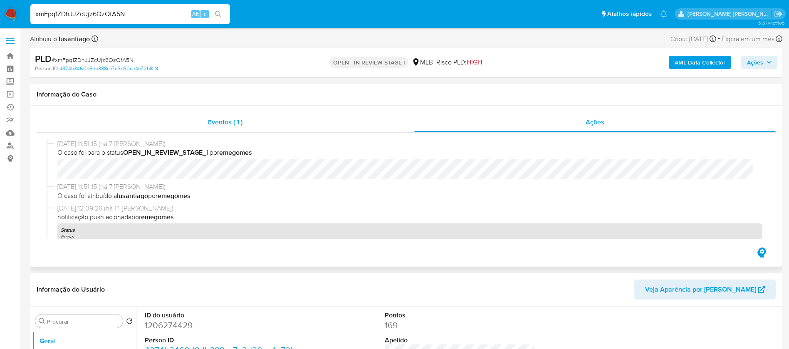
click at [236, 124] on span "Eventos ( 1 )" at bounding box center [225, 122] width 35 height 10
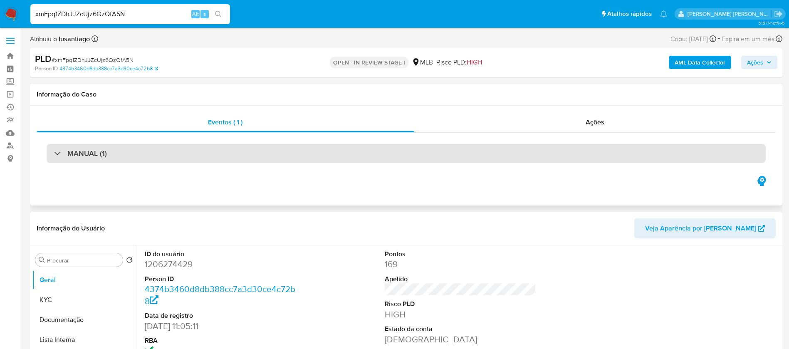
click at [181, 152] on div "MANUAL (1)" at bounding box center [406, 153] width 719 height 19
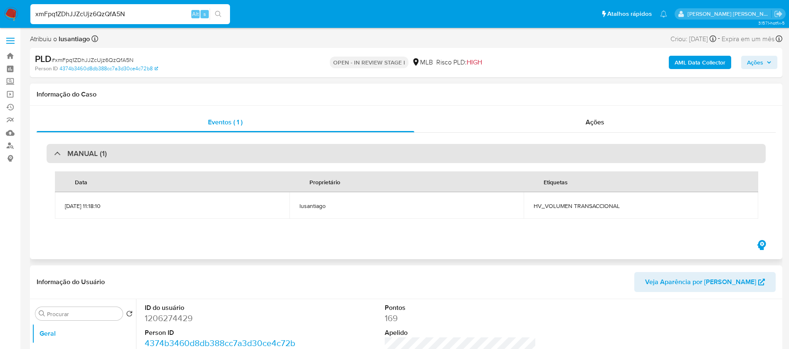
click at [181, 152] on div "MANUAL (1)" at bounding box center [406, 153] width 719 height 19
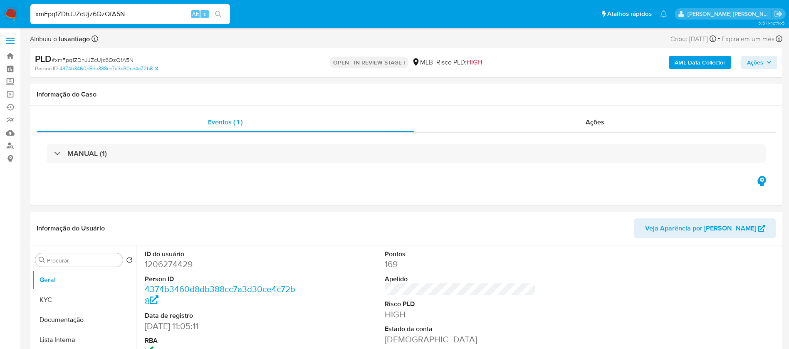
click at [144, 11] on input "xmFpq1ZDhJJZcUjz6QzQfA5N" at bounding box center [130, 14] width 200 height 11
paste input "tOS3gpKpI6WhFKai38W144NB"
type input "tOS3gpKpI6WhFKai38W144NB"
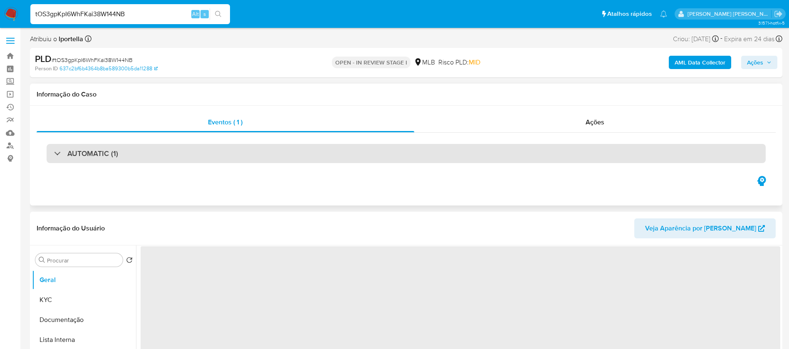
click at [173, 154] on div "AUTOMATIC (1)" at bounding box center [406, 153] width 719 height 19
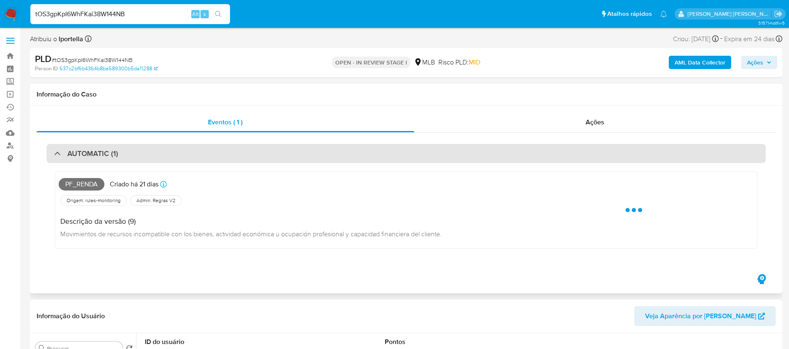
select select "10"
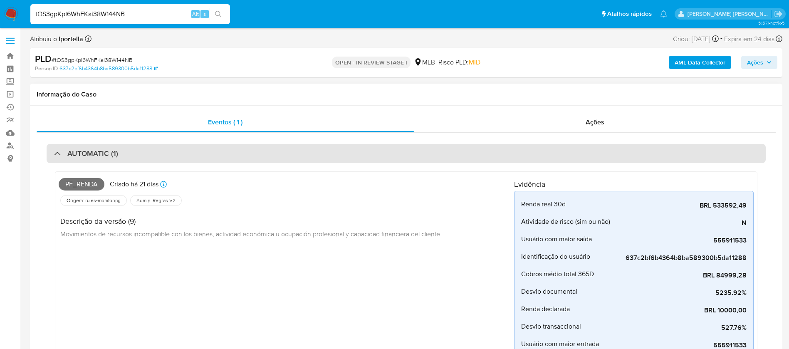
click at [173, 154] on div "AUTOMATIC (1)" at bounding box center [406, 153] width 719 height 19
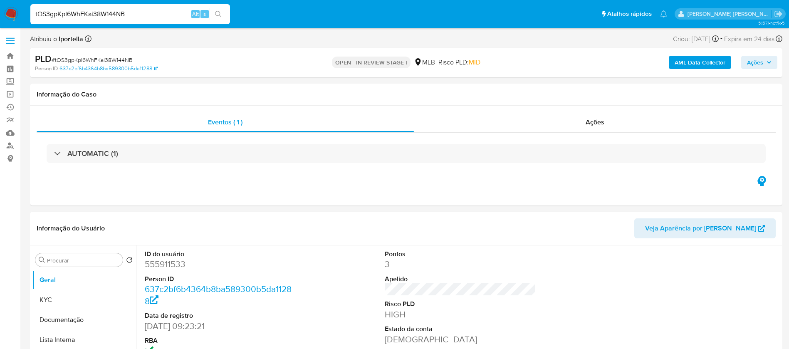
click at [690, 64] on b "AML Data Collector" at bounding box center [699, 62] width 51 height 13
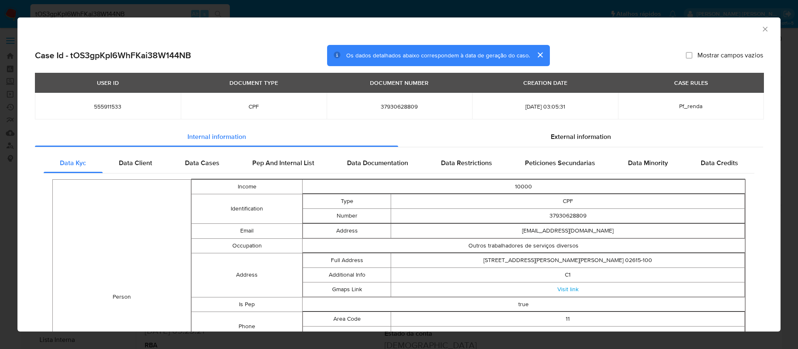
click at [97, 106] on span "555911533" at bounding box center [108, 106] width 126 height 7
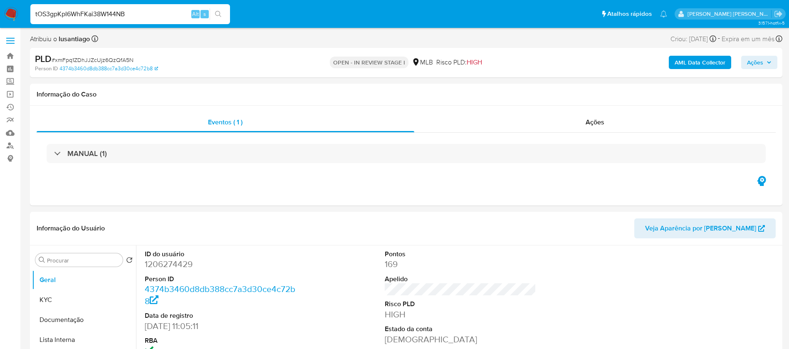
select select "10"
click at [128, 15] on input "tOS3gpKpI6WhFKai38W144NB" at bounding box center [130, 14] width 200 height 11
paste input "ewzmwdHoKJ6NWgW3MetcV4l"
type input "ewzmwdHoKJ6NWgW3MetcV4lB"
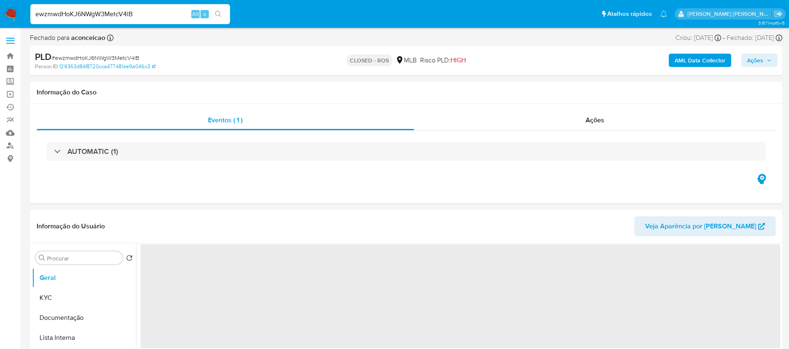
select select "10"
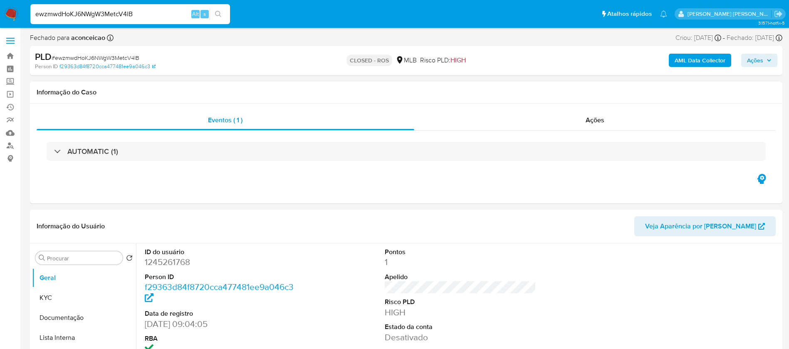
click at [161, 9] on input "ewzmwdHoKJ6NWgW3MetcV4lB" at bounding box center [130, 14] width 200 height 11
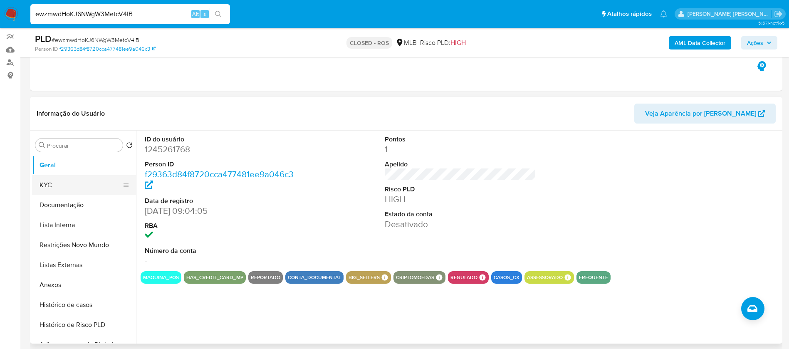
scroll to position [125, 0]
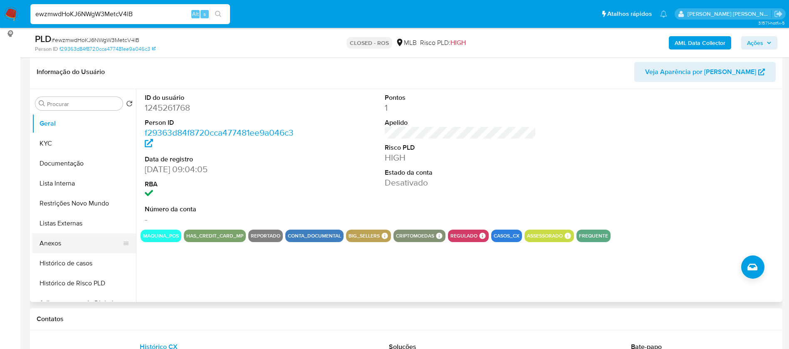
click at [56, 241] on button "Anexos" at bounding box center [80, 243] width 97 height 20
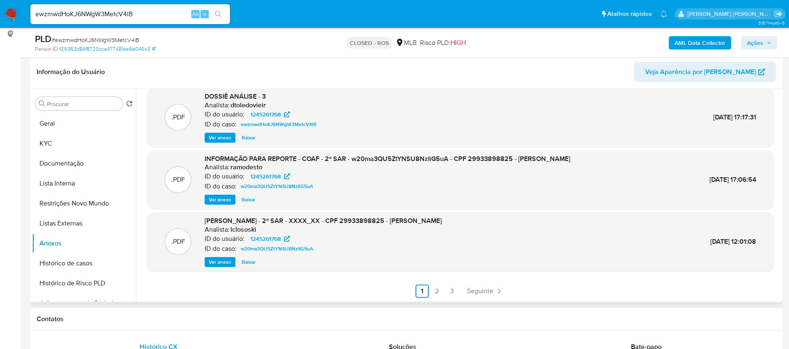
scroll to position [0, 0]
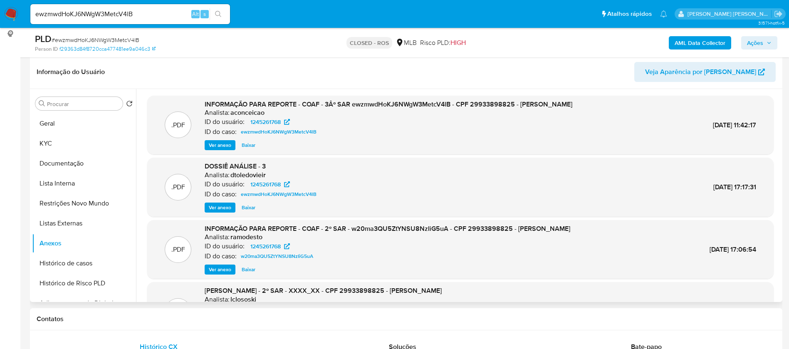
click at [250, 145] on span "Baixar" at bounding box center [249, 145] width 14 height 8
click at [161, 17] on input "ewzmwdHoKJ6NWgW3MetcV4lB" at bounding box center [130, 14] width 200 height 11
paste input "Gf6SlBdgsi34XUHMO2OlQfrs"
type input "Gf6SlBdgsi34XUHMO2OlQfrs"
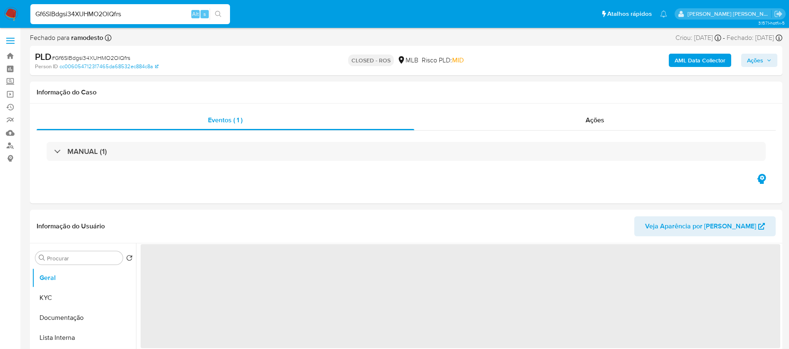
select select "10"
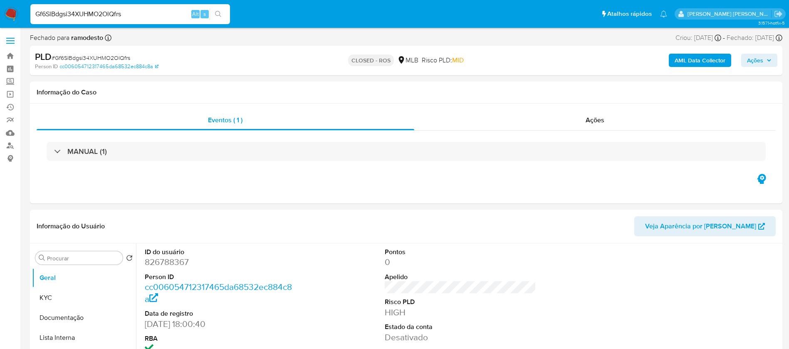
click at [149, 10] on input "Gf6SlBdgsi34XUHMO2OlQfrs" at bounding box center [130, 14] width 200 height 11
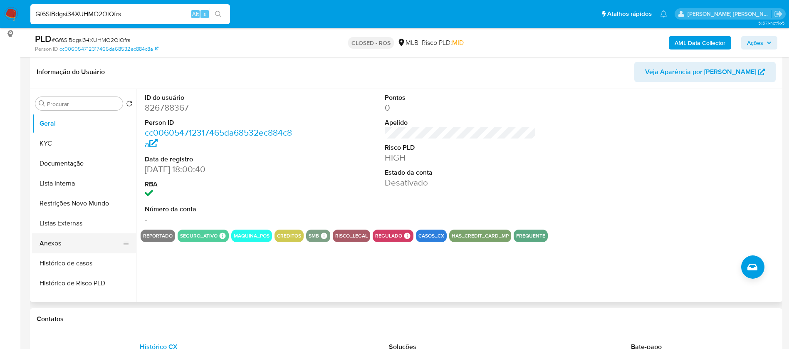
click at [50, 247] on button "Anexos" at bounding box center [80, 243] width 97 height 20
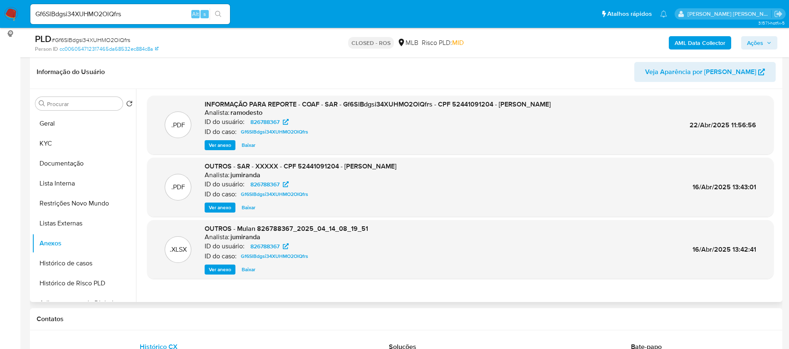
click at [248, 141] on span "Baixar" at bounding box center [249, 145] width 14 height 8
click at [252, 269] on span "Baixar" at bounding box center [249, 269] width 14 height 8
click at [250, 267] on span "Baixar" at bounding box center [249, 269] width 14 height 8
click at [140, 19] on input "Gf6SlBdgsi34XUHMO2OlQfrs" at bounding box center [130, 14] width 200 height 11
click at [140, 18] on input "Gf6SlBdgsi34XUHMO2OlQfrs" at bounding box center [130, 14] width 200 height 11
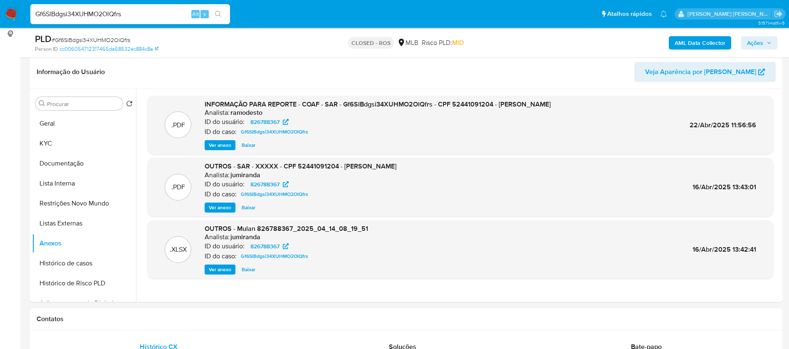
paste input "TtM3fKxDoT7z21aRfHHAd3t"
type input "GTtM3fKxDoT7z21aRfHHAd3t"
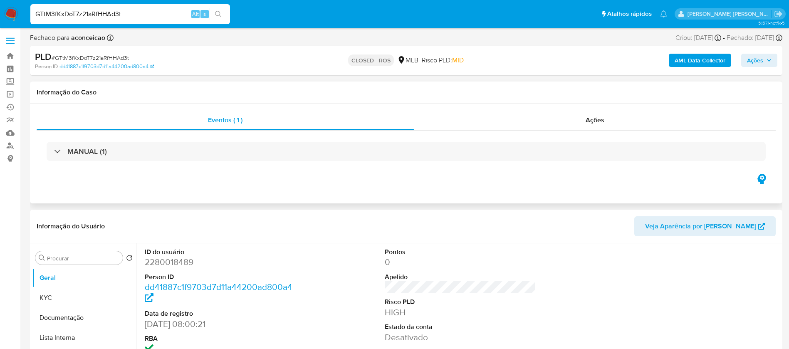
select select "10"
click at [159, 16] on input "GTtM3fKxDoT7z21aRfHHAd3t" at bounding box center [130, 14] width 200 height 11
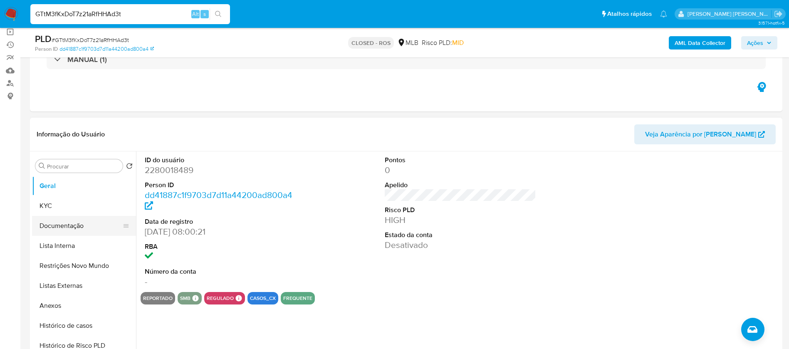
scroll to position [62, 0]
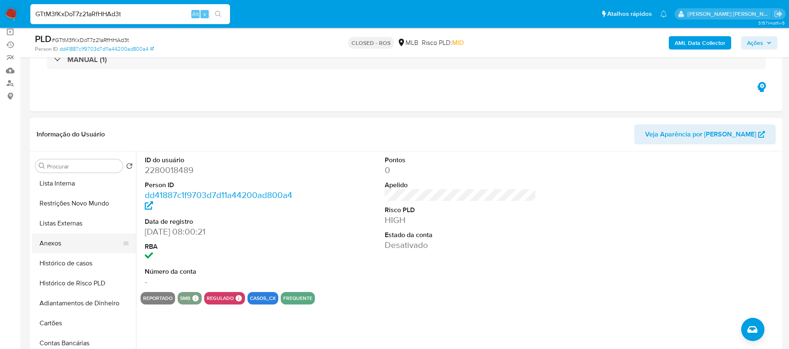
click at [62, 244] on button "Anexos" at bounding box center [80, 243] width 97 height 20
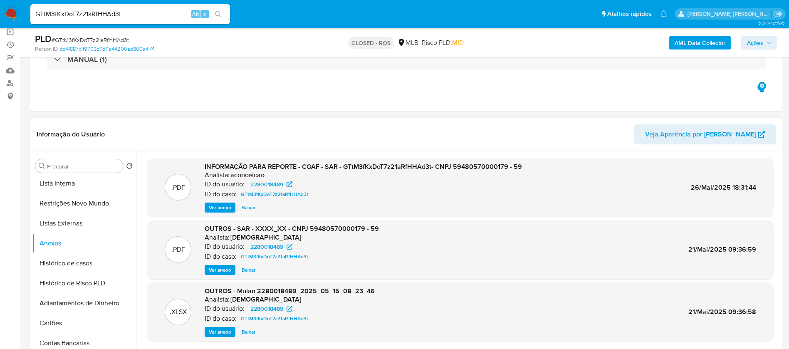
click at [251, 207] on span "Baixar" at bounding box center [249, 207] width 14 height 8
click at [251, 207] on div "Ver anexo Baixar" at bounding box center [363, 207] width 317 height 10
click at [248, 331] on span "Baixar" at bounding box center [249, 332] width 14 height 8
